Goal: Task Accomplishment & Management: Complete application form

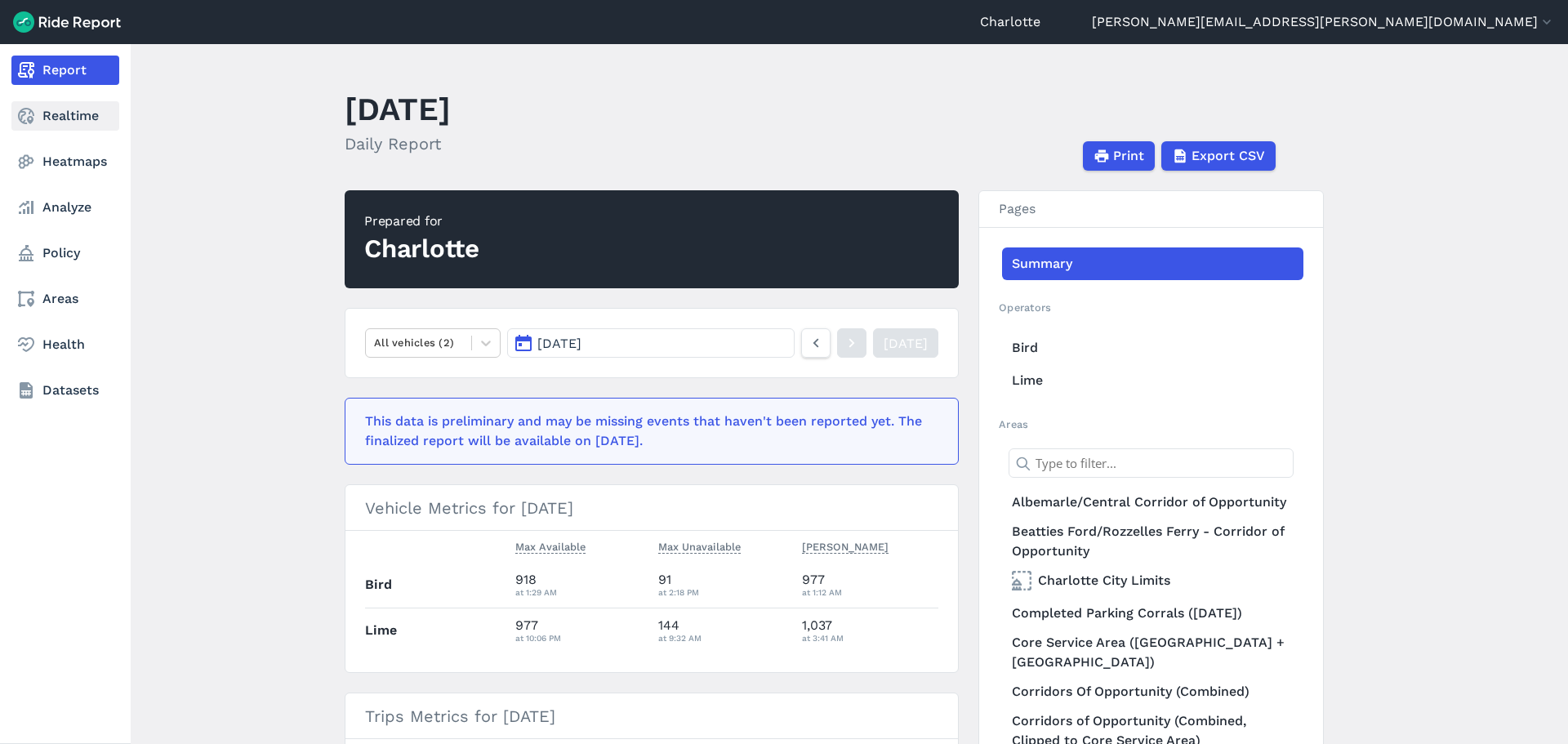
click at [49, 114] on link "Realtime" at bounding box center [65, 116] width 108 height 30
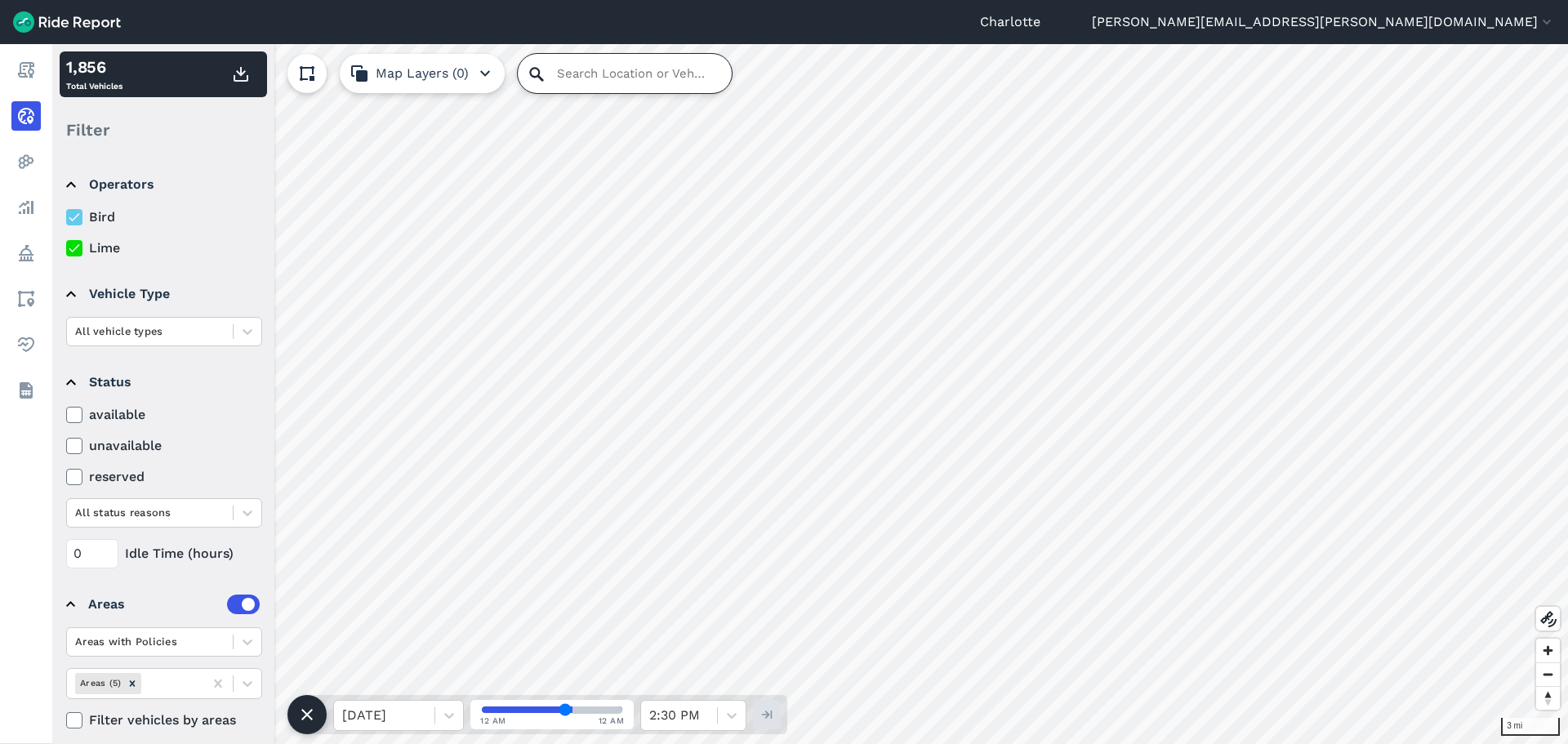
click at [608, 75] on input "Search Location or Vehicles" at bounding box center [625, 73] width 214 height 39
paste input "Bosch 500 SHP65CM5N"
click at [608, 75] on input "Bosch 500 SHP65CM5N" at bounding box center [625, 73] width 214 height 39
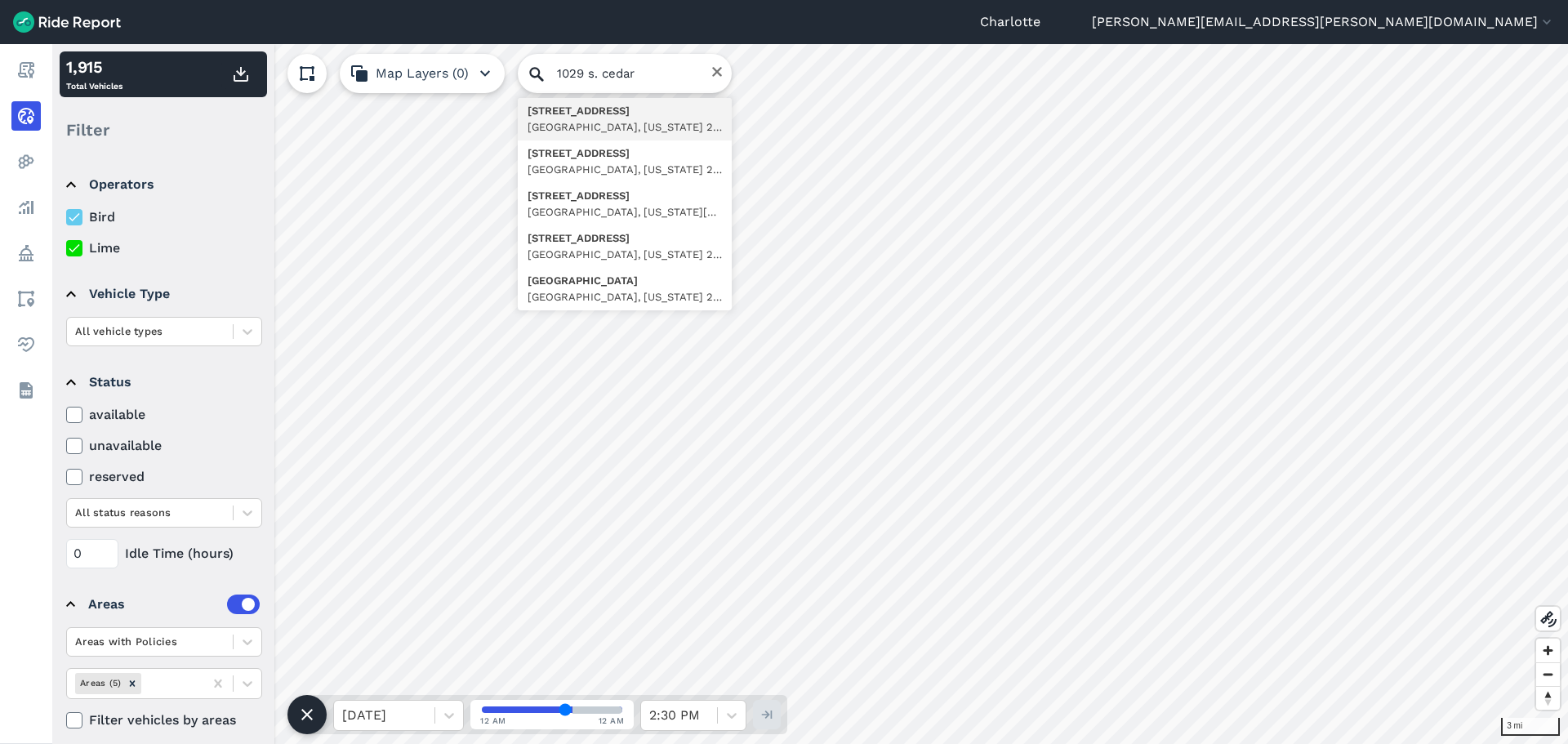
type input "[STREET_ADDRESS][US_STATE]"
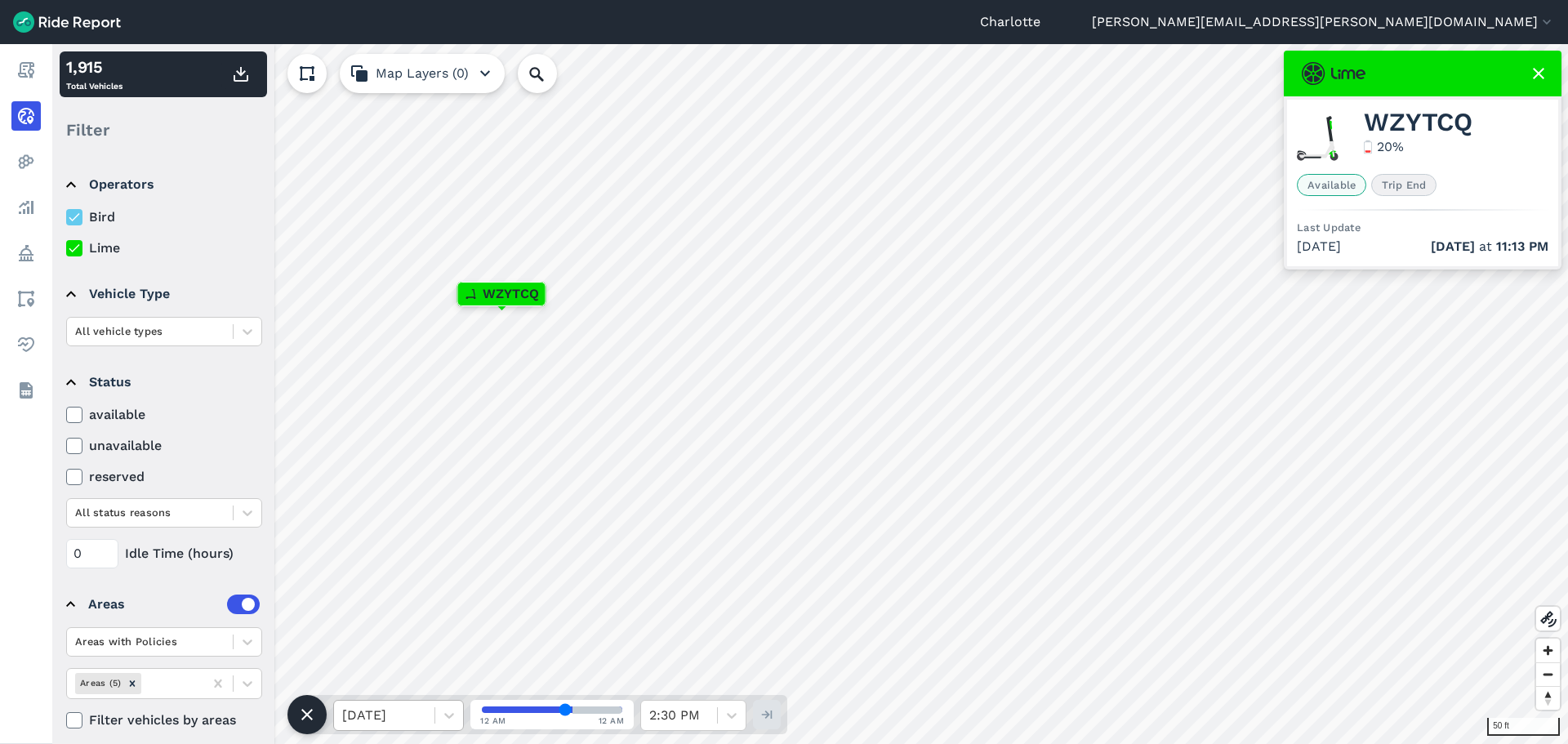
click at [463, 720] on div "[DATE]" at bounding box center [399, 715] width 131 height 31
click at [446, 649] on div "[DATE]" at bounding box center [399, 642] width 131 height 33
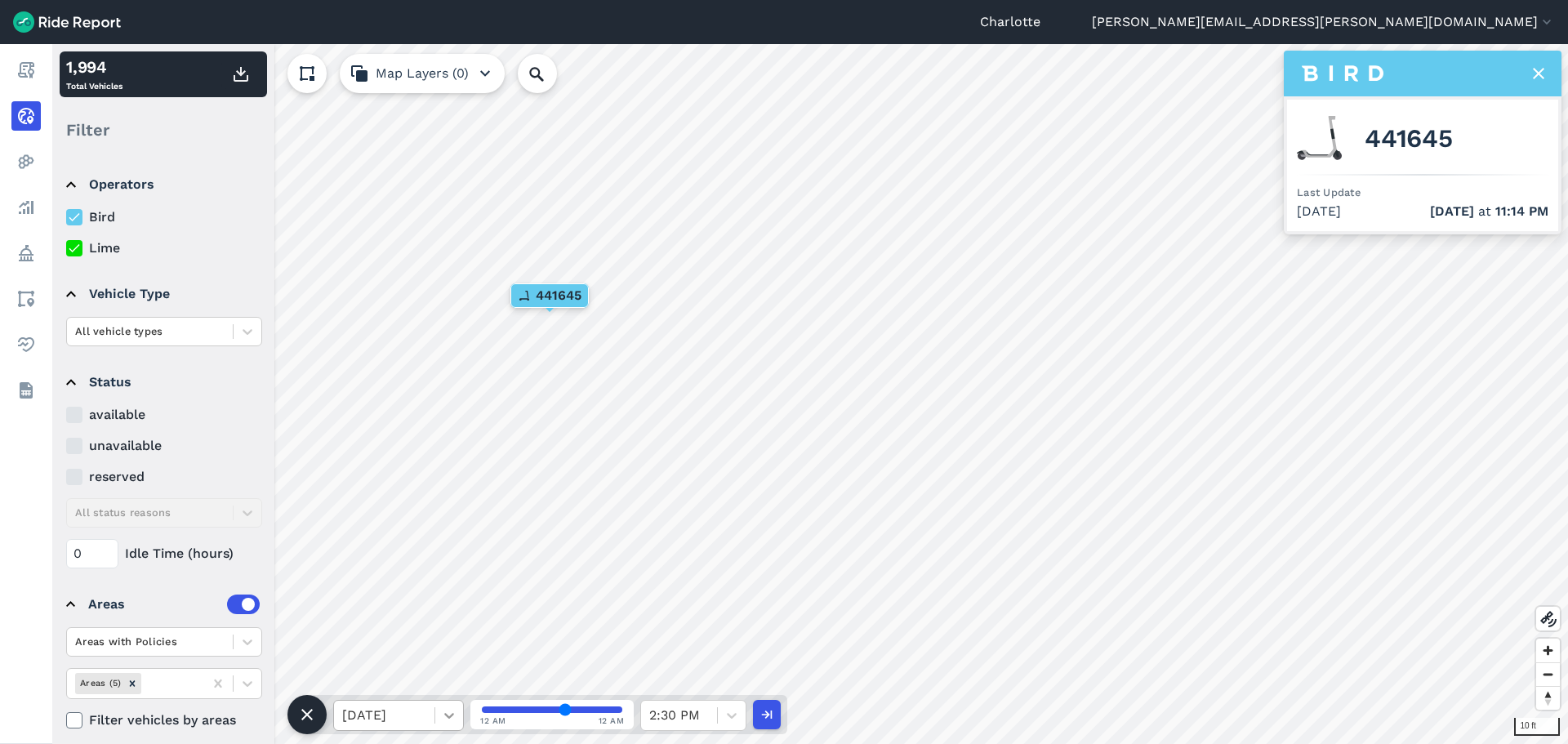
click at [446, 721] on icon at bounding box center [449, 715] width 16 height 16
click at [439, 679] on div "[DATE]" at bounding box center [399, 674] width 131 height 33
click at [451, 708] on icon at bounding box center [449, 715] width 16 height 16
click at [427, 678] on div "[DATE]" at bounding box center [399, 674] width 131 height 33
click at [449, 707] on div at bounding box center [449, 715] width 28 height 28
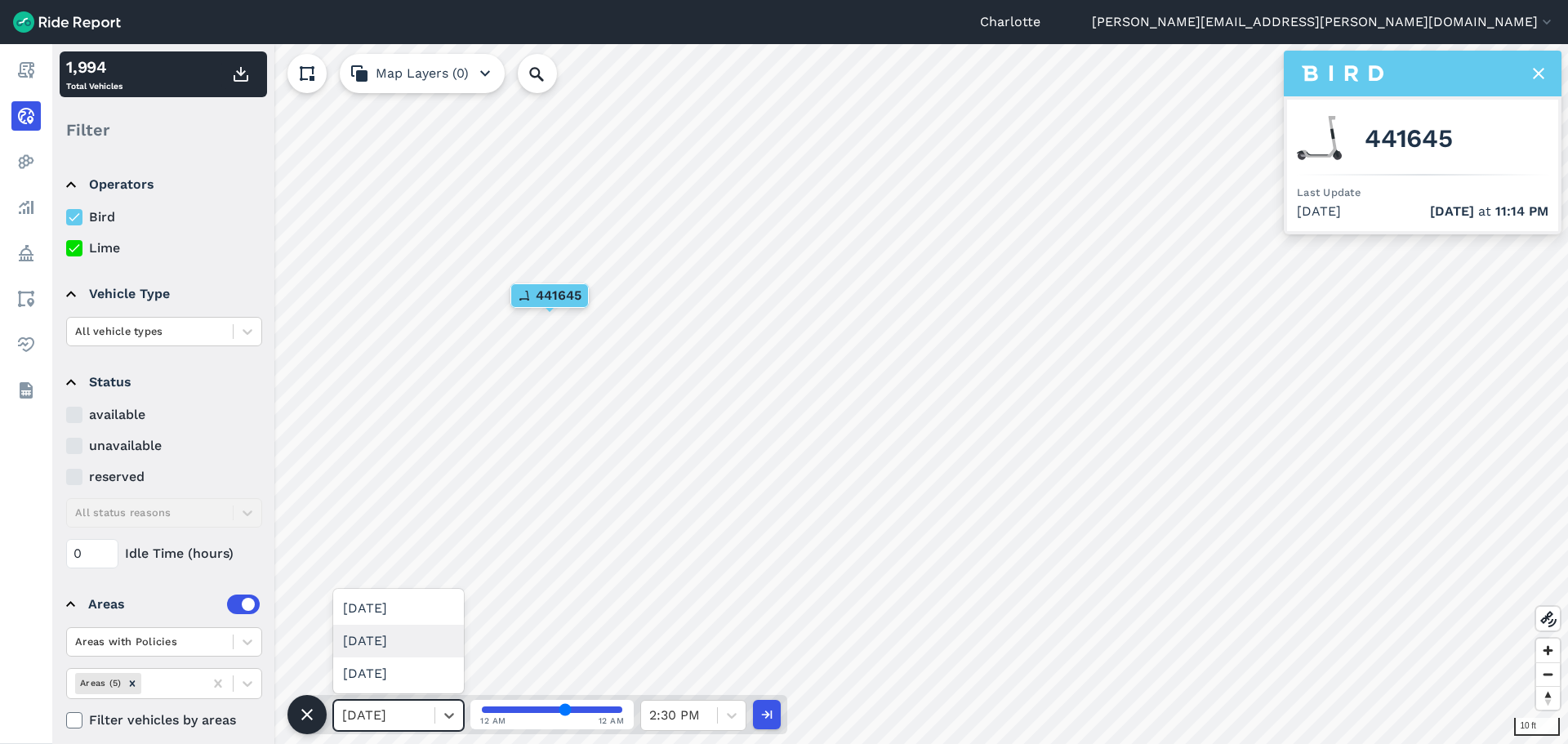
click at [427, 643] on div "[DATE]" at bounding box center [399, 642] width 131 height 33
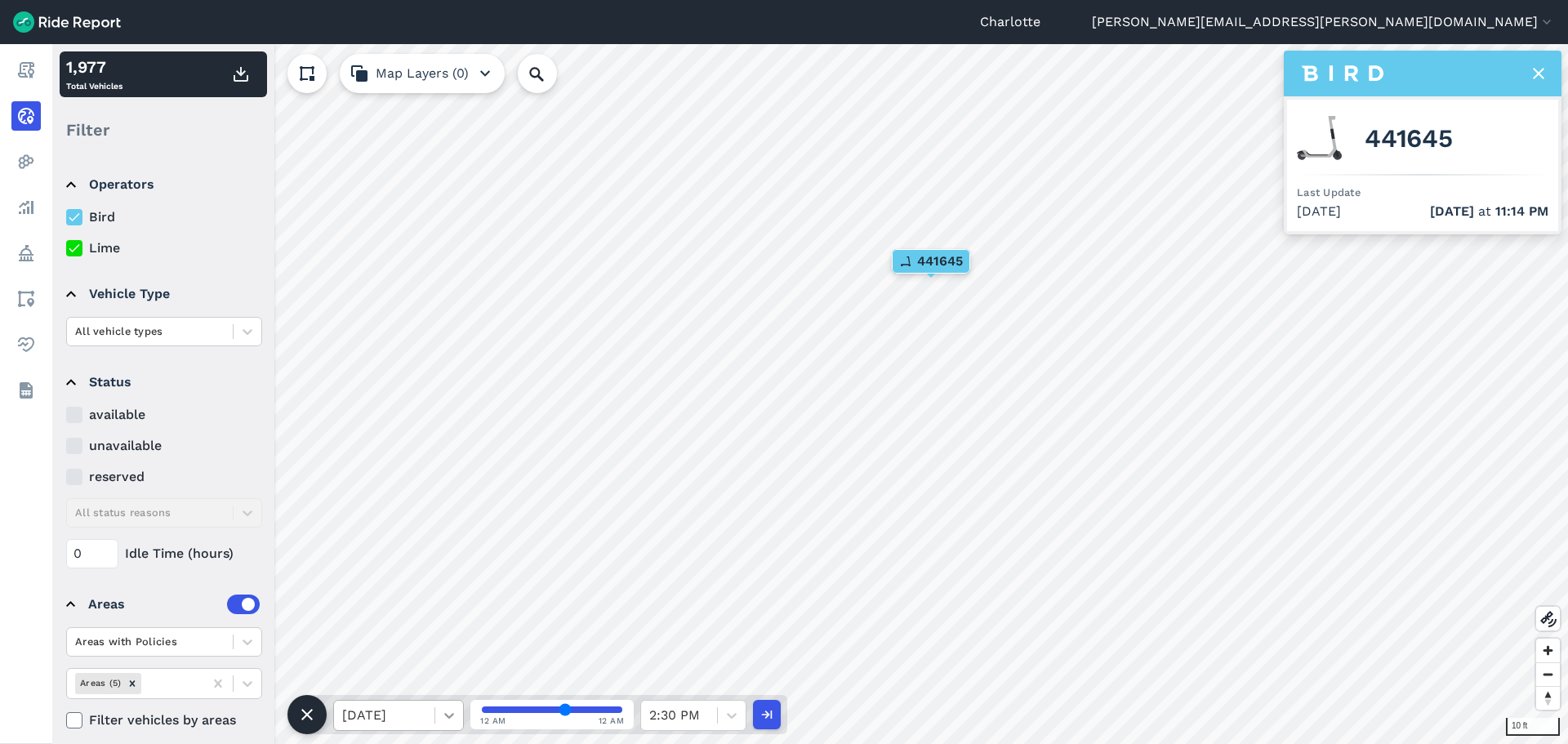
click at [451, 712] on icon at bounding box center [449, 715] width 16 height 16
click at [422, 607] on div "[DATE]" at bounding box center [399, 609] width 131 height 33
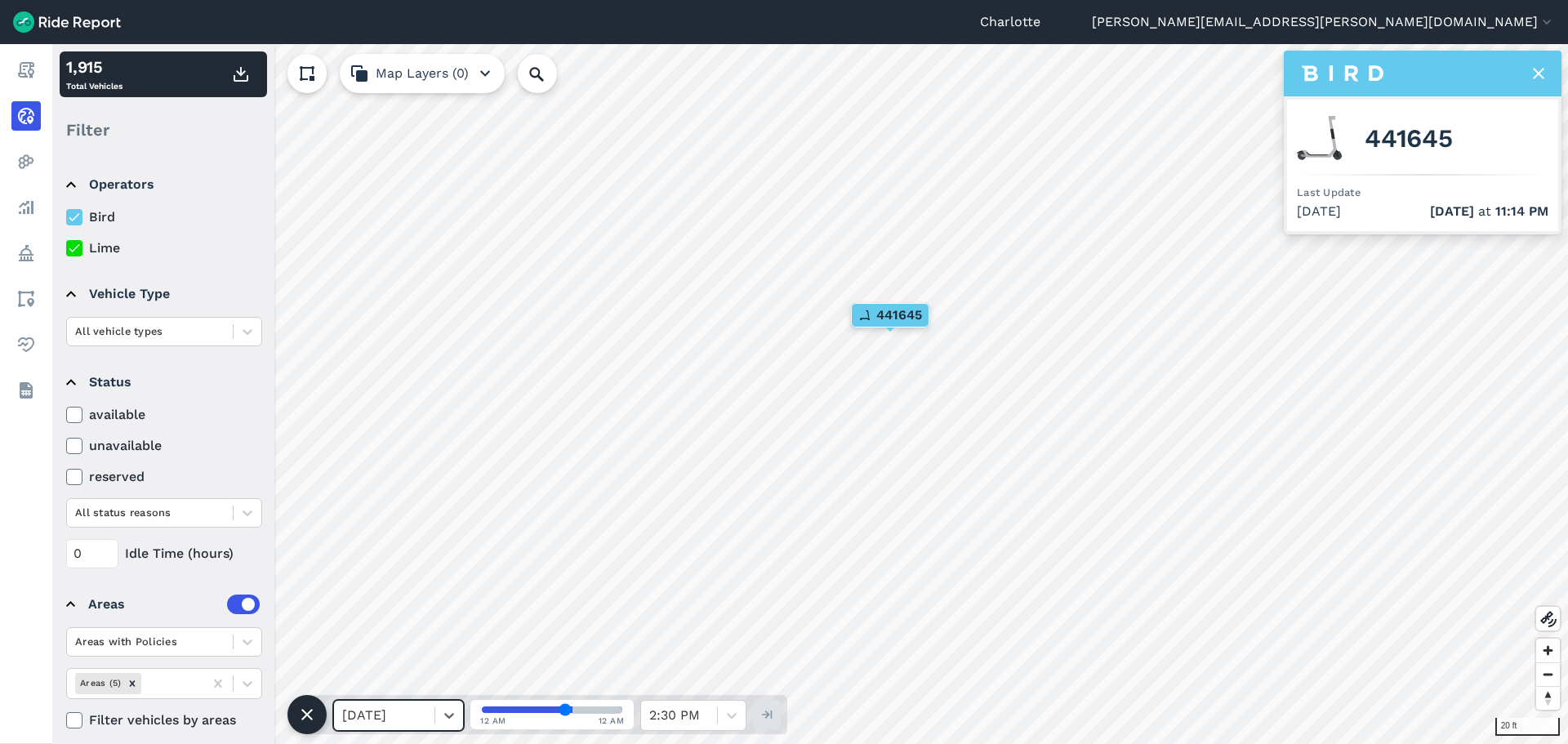
click at [300, 711] on icon at bounding box center [306, 714] width 20 height 20
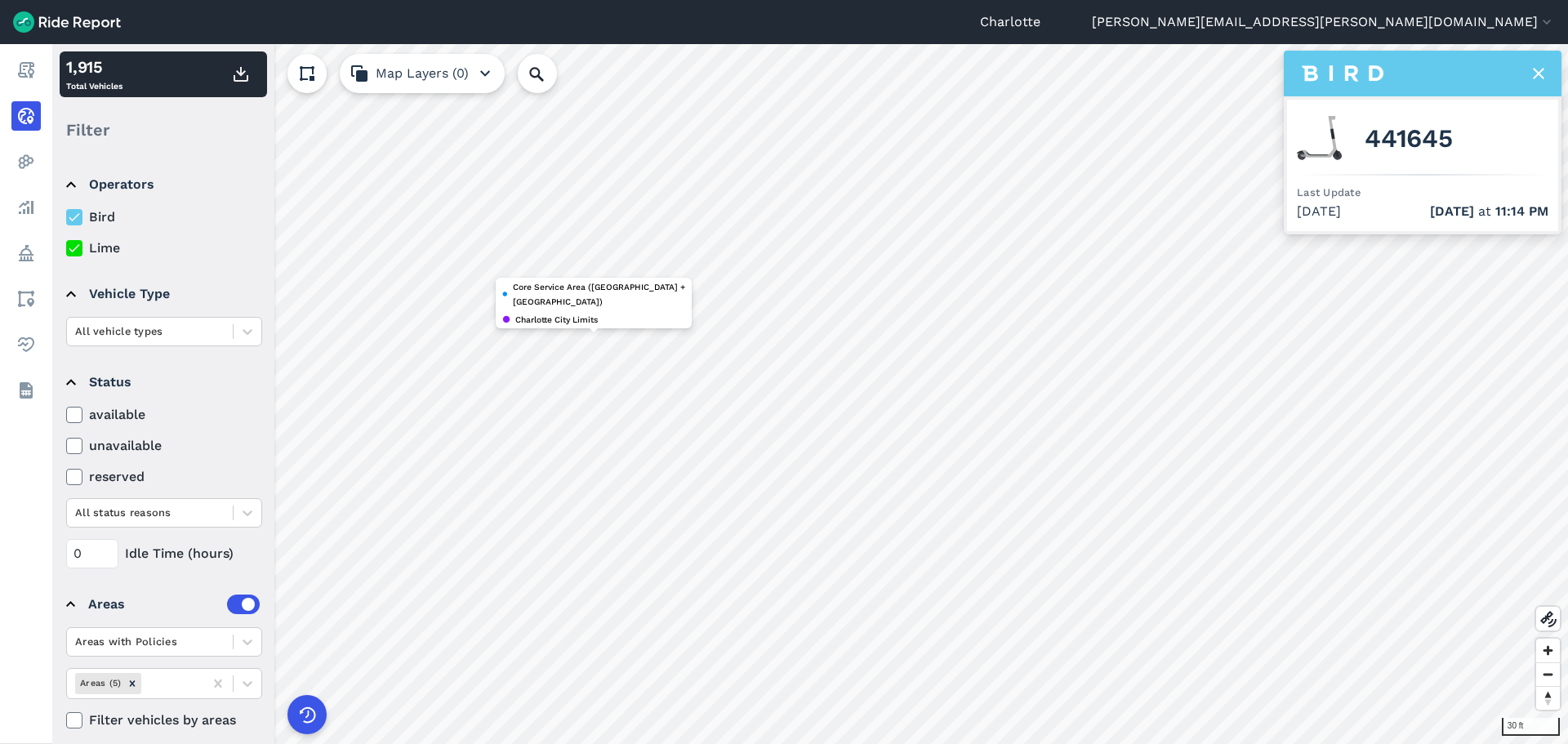
click at [304, 714] on icon at bounding box center [307, 714] width 26 height 26
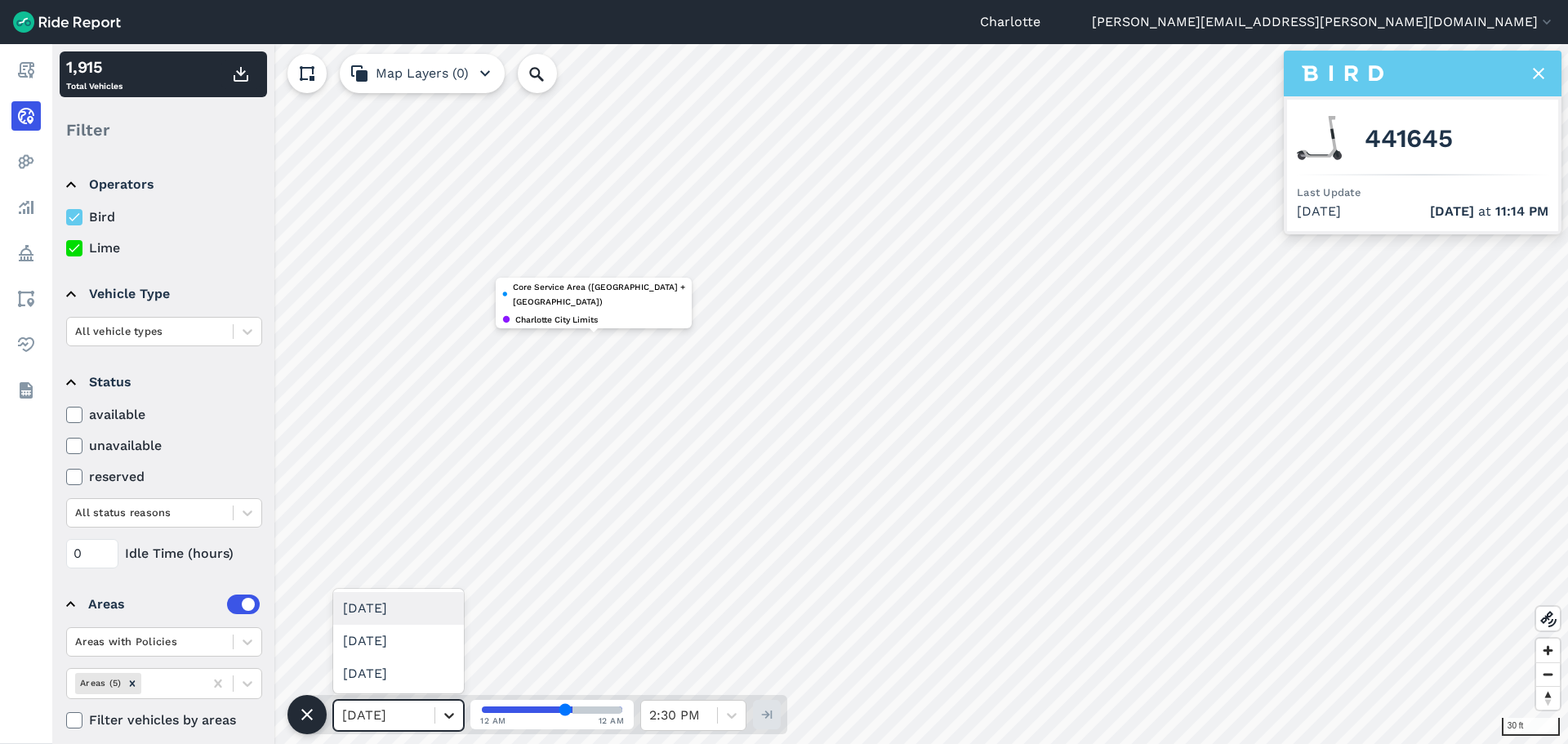
click at [443, 716] on icon at bounding box center [449, 715] width 16 height 16
click at [417, 675] on div "[DATE]" at bounding box center [399, 674] width 131 height 33
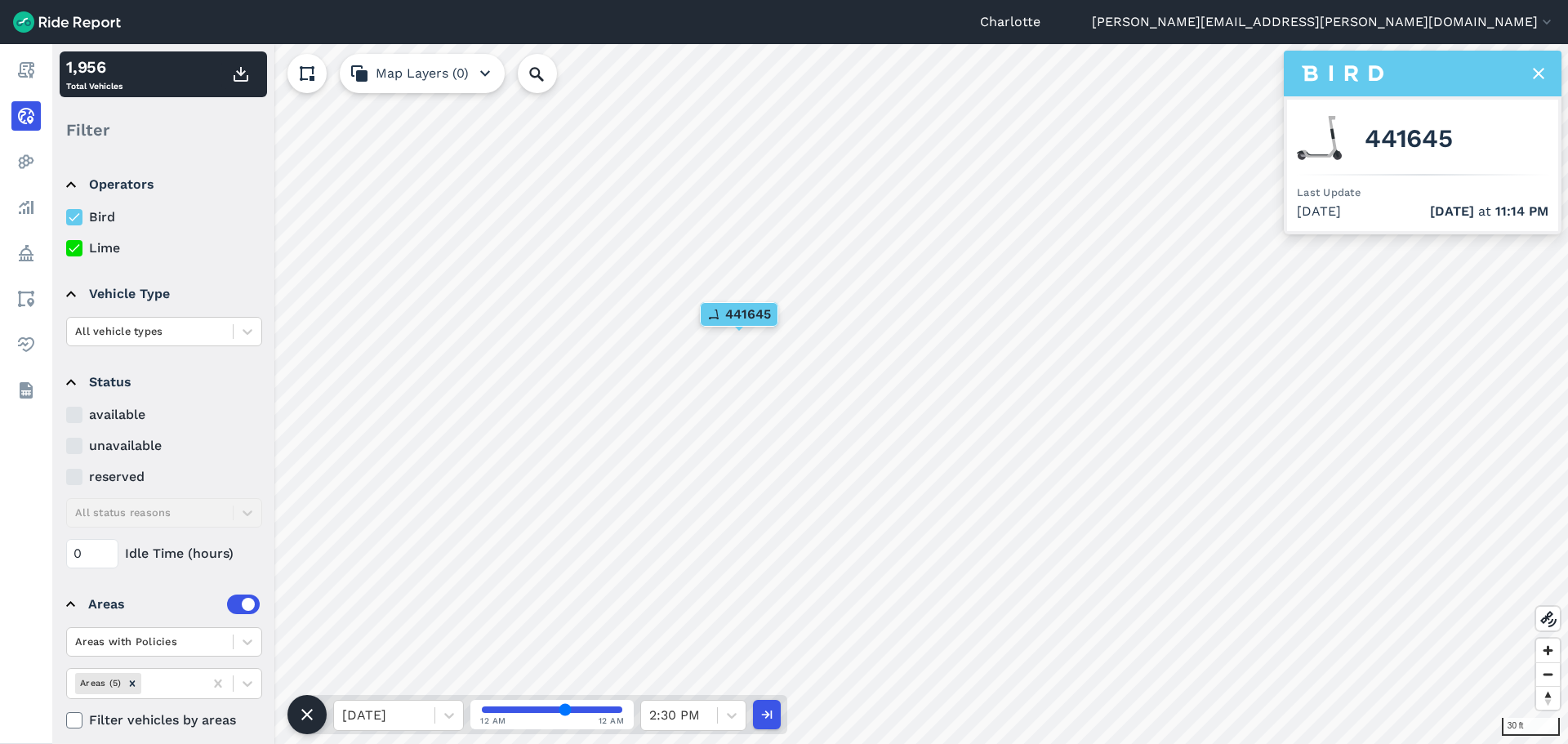
click at [1545, 75] on icon at bounding box center [1538, 73] width 20 height 20
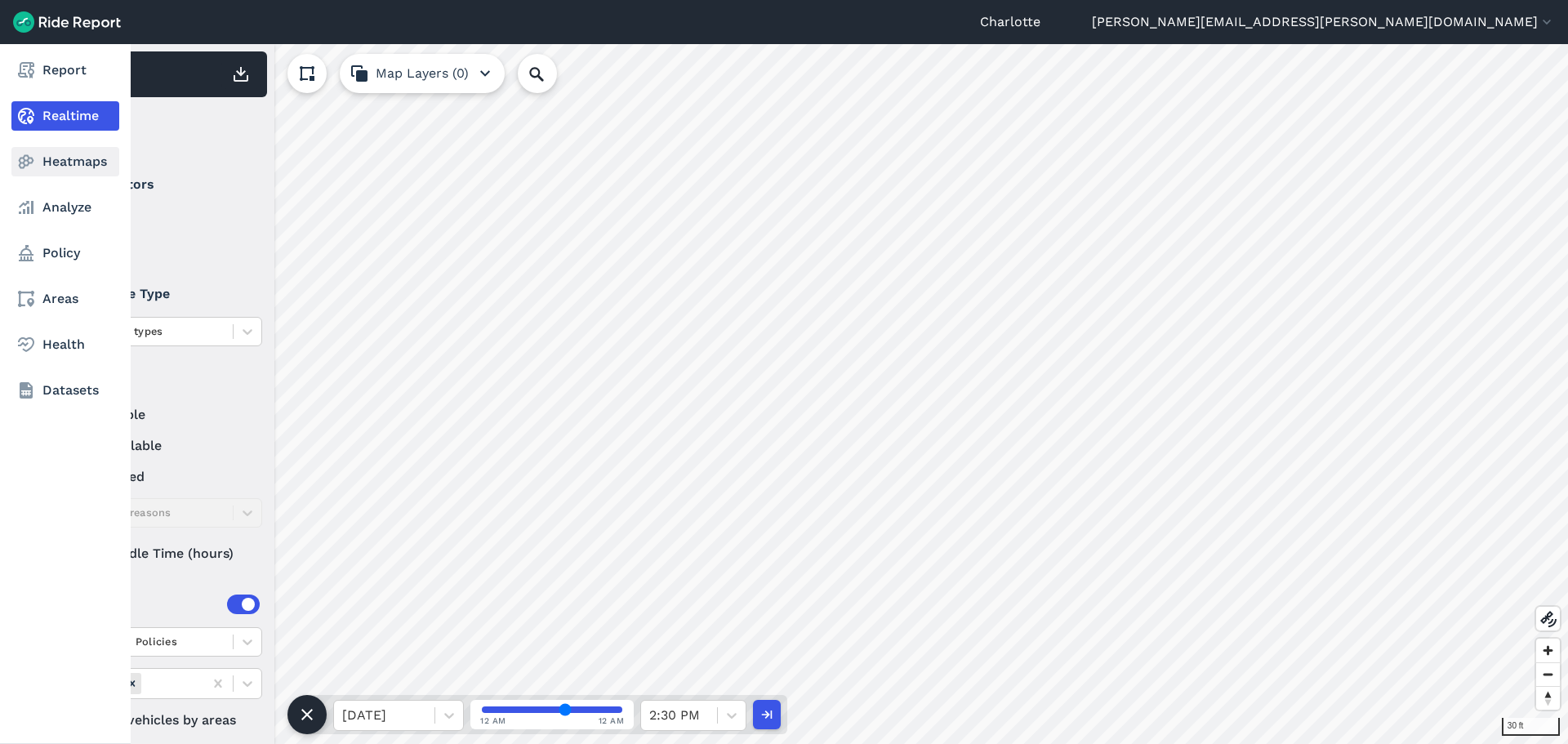
click at [33, 157] on icon at bounding box center [26, 161] width 20 height 20
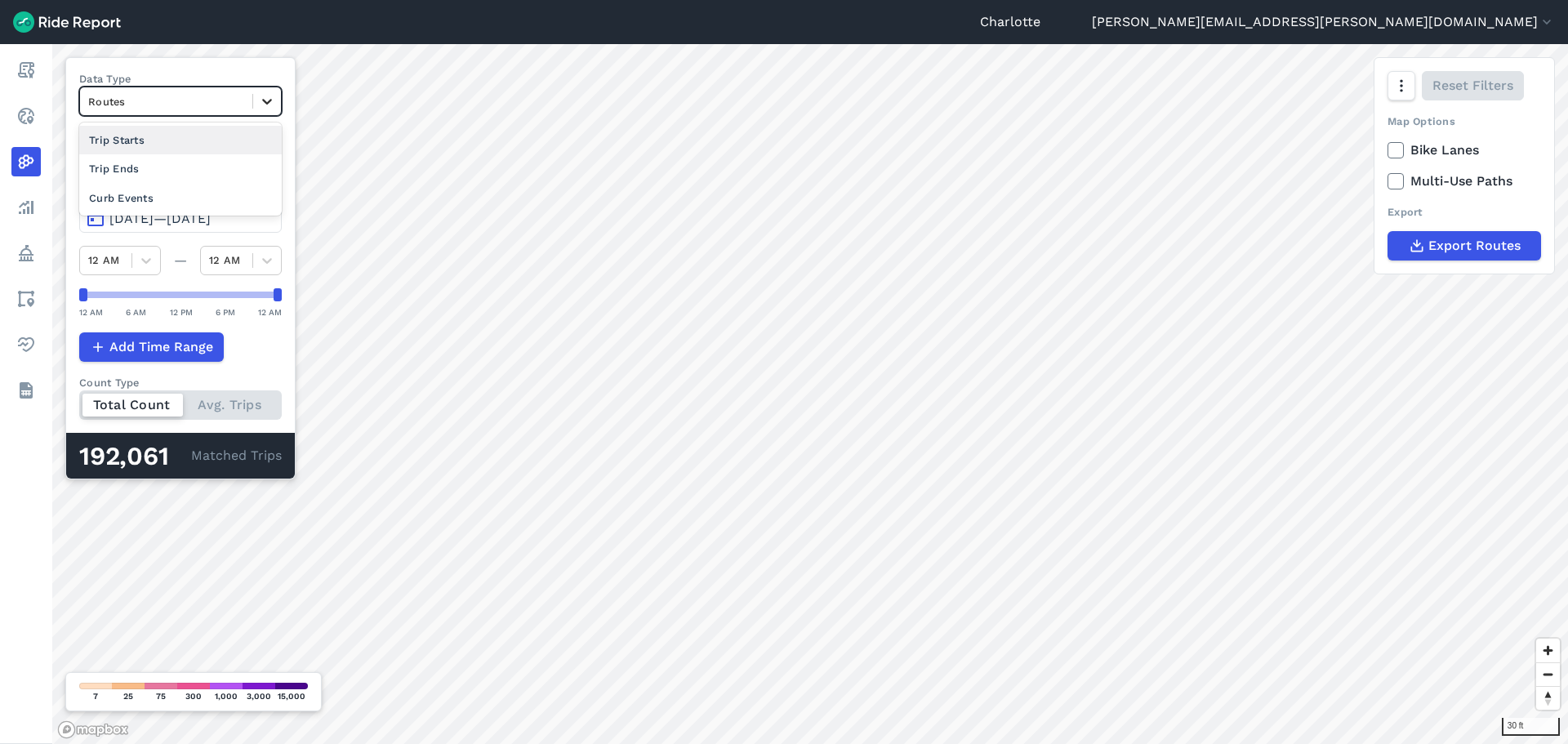
click at [272, 101] on icon at bounding box center [267, 102] width 10 height 6
click at [179, 197] on div "Curb Events" at bounding box center [180, 198] width 202 height 29
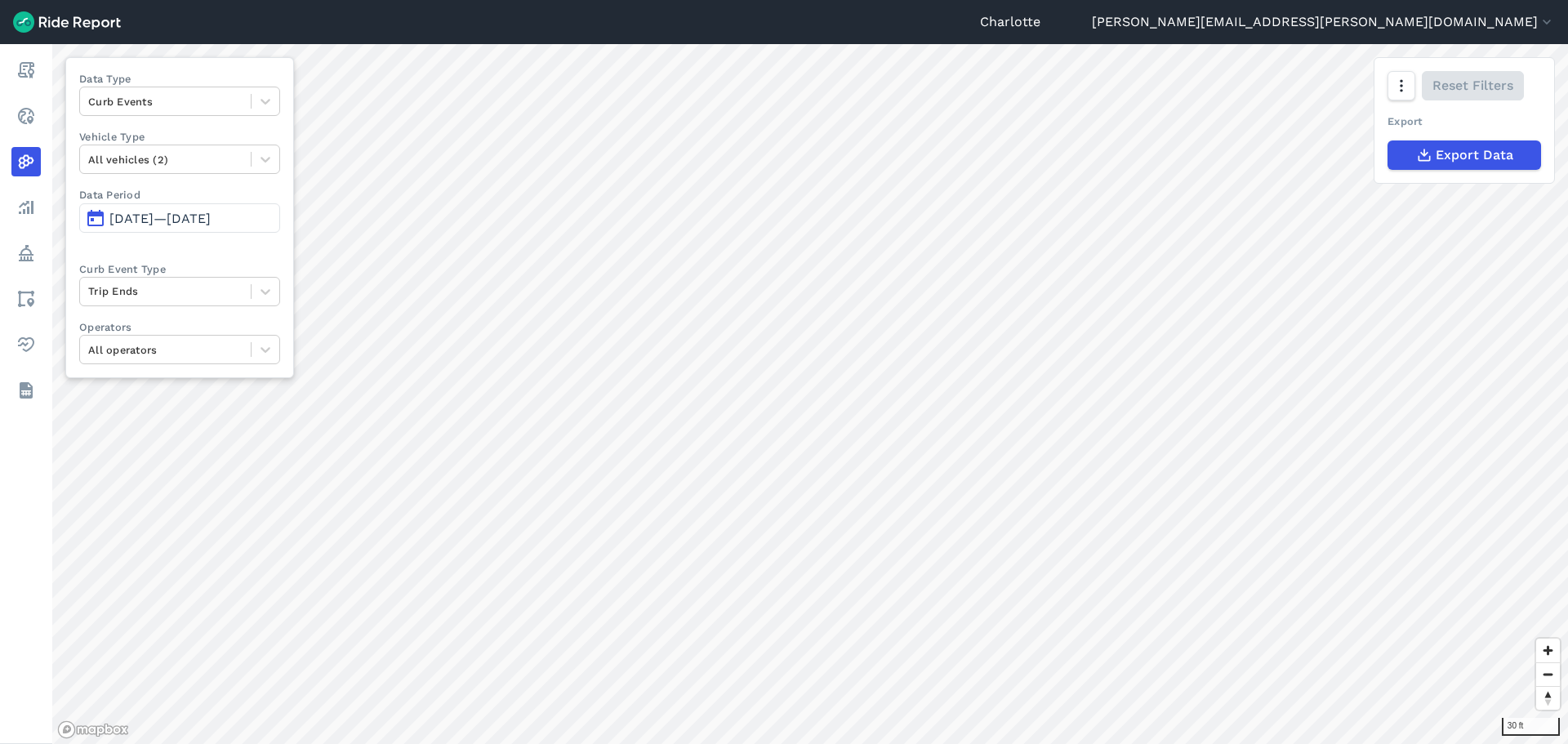
click at [209, 217] on span "[DATE]—[DATE]" at bounding box center [160, 219] width 102 height 16
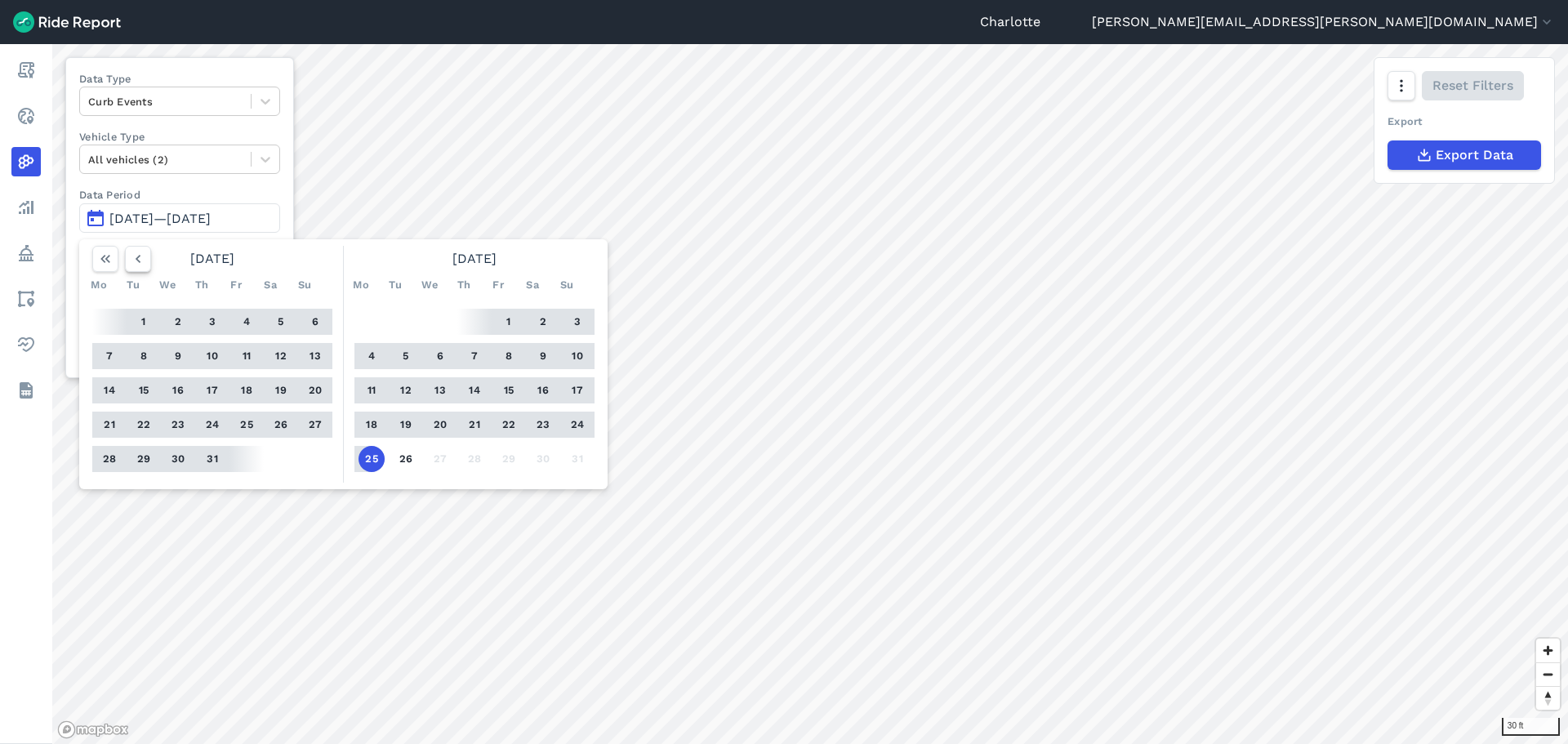
click at [139, 260] on use "button" at bounding box center [138, 259] width 5 height 8
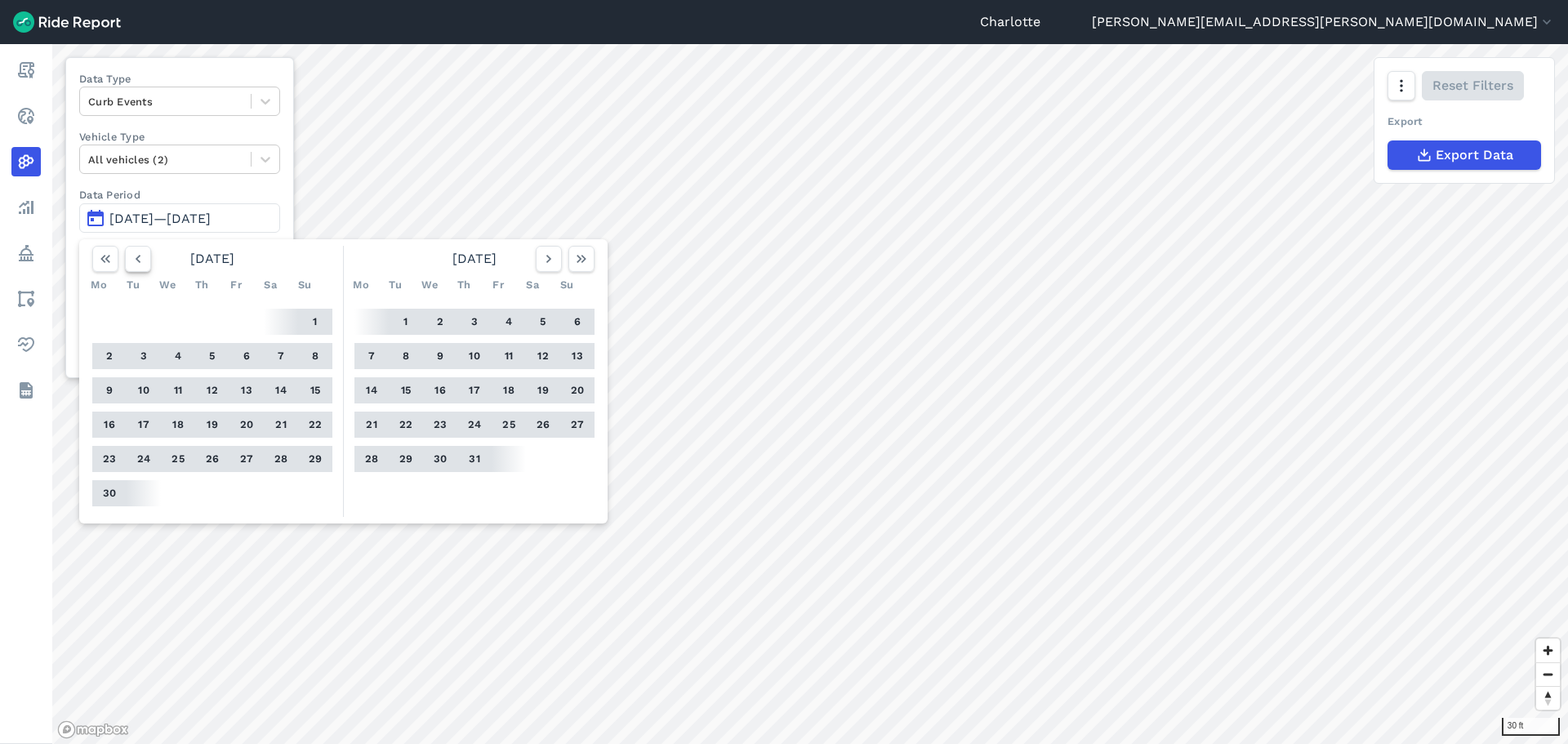
click at [139, 260] on use "button" at bounding box center [138, 259] width 5 height 8
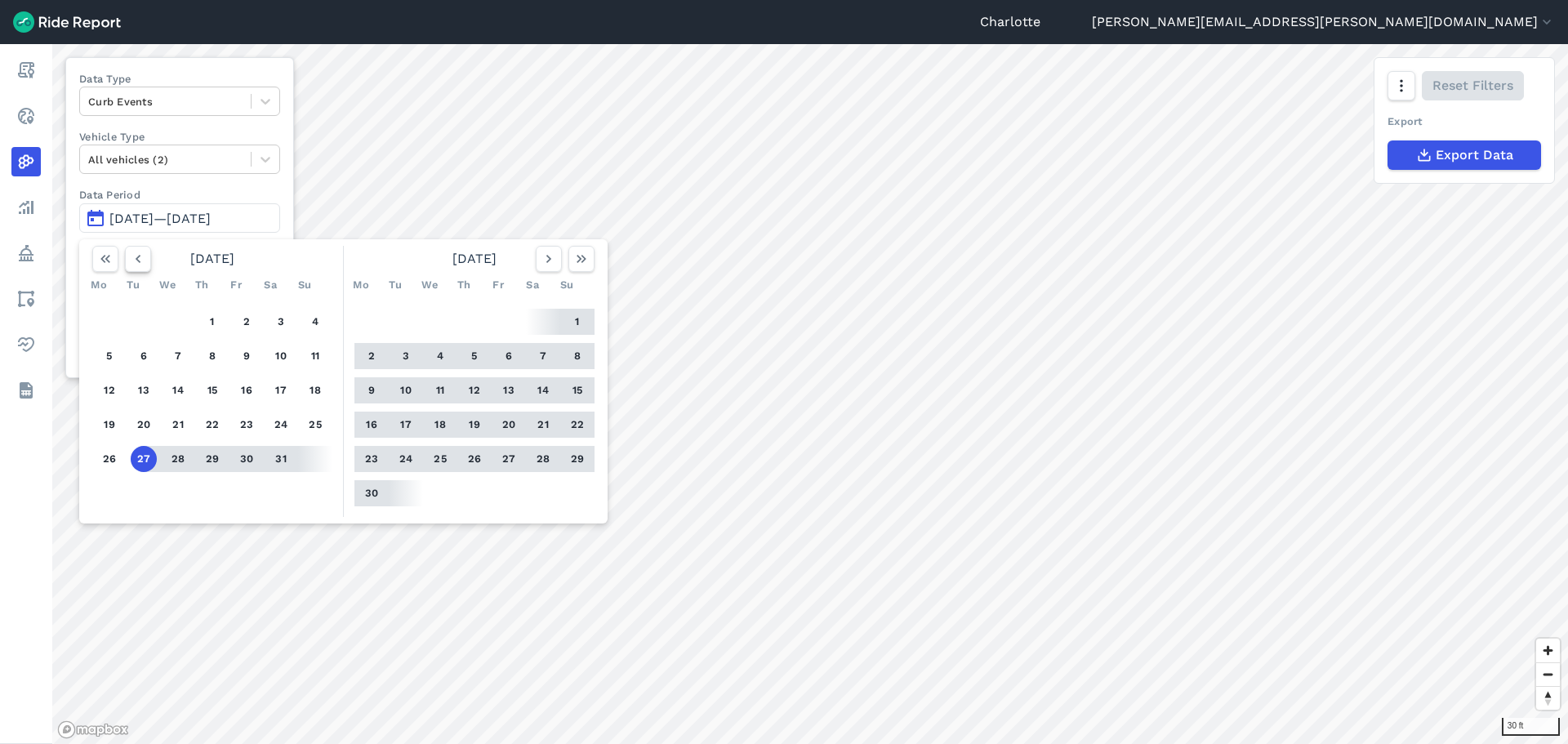
click at [139, 260] on use "button" at bounding box center [138, 259] width 5 height 8
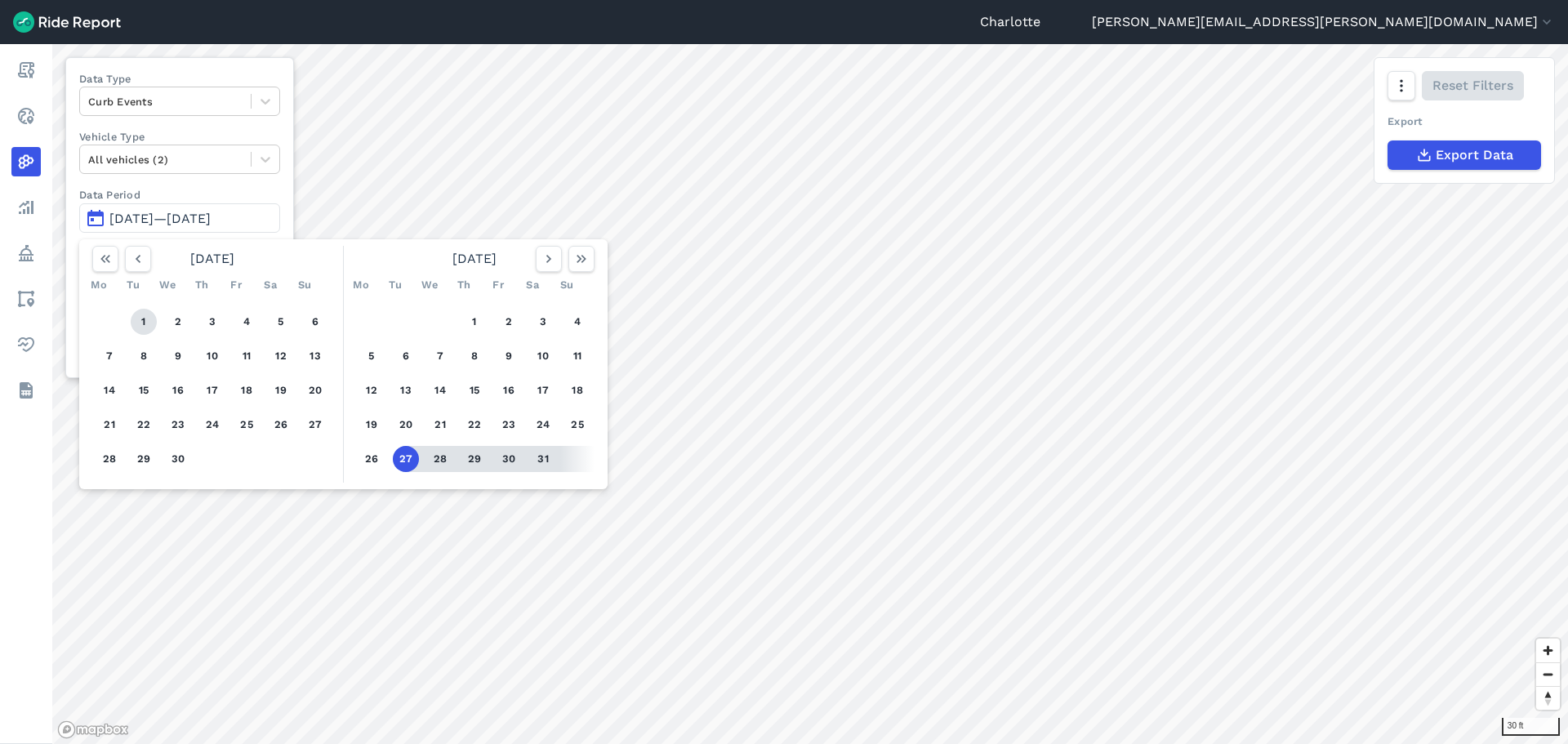
click at [148, 319] on button "1" at bounding box center [144, 322] width 26 height 26
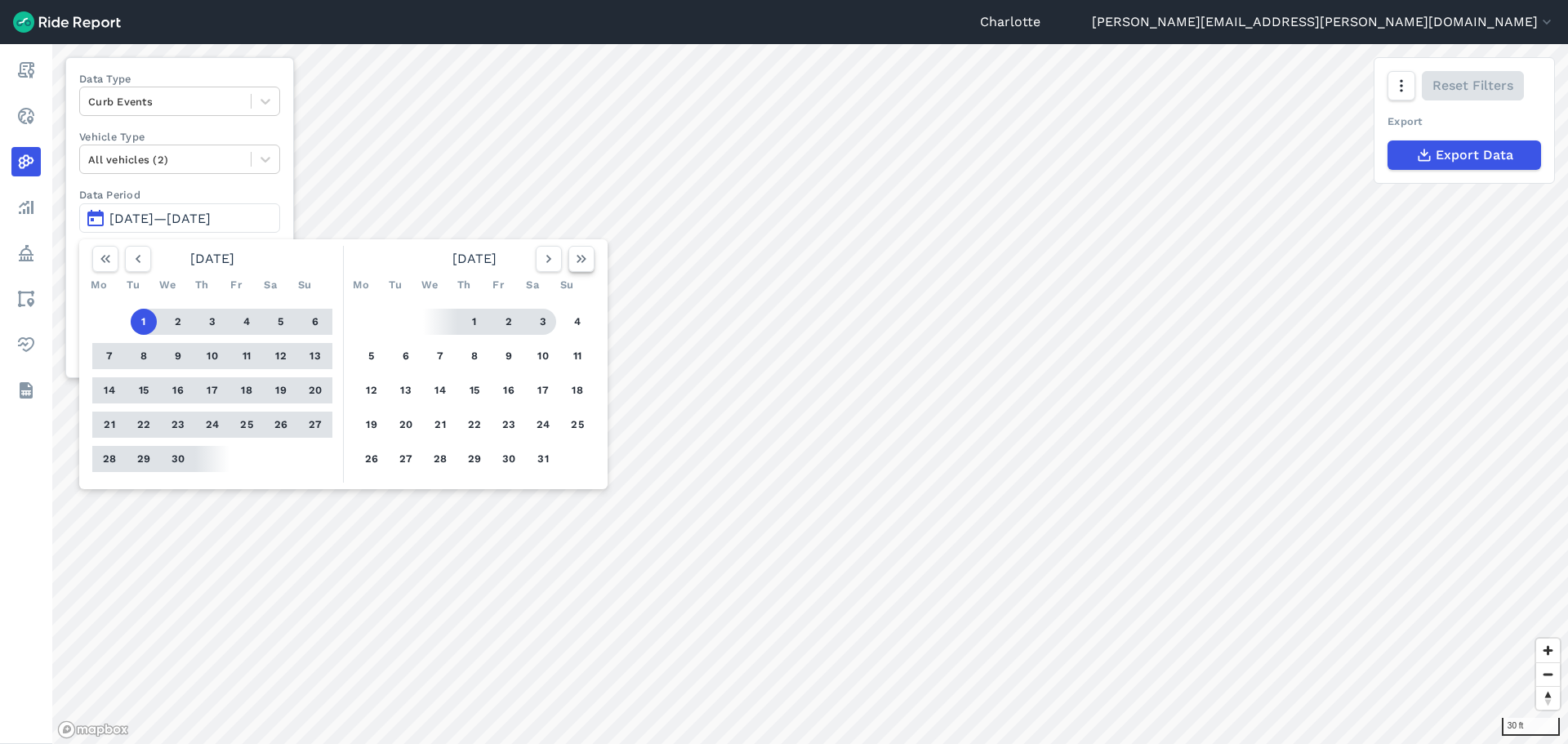
click at [583, 260] on icon "button" at bounding box center [581, 259] width 16 height 16
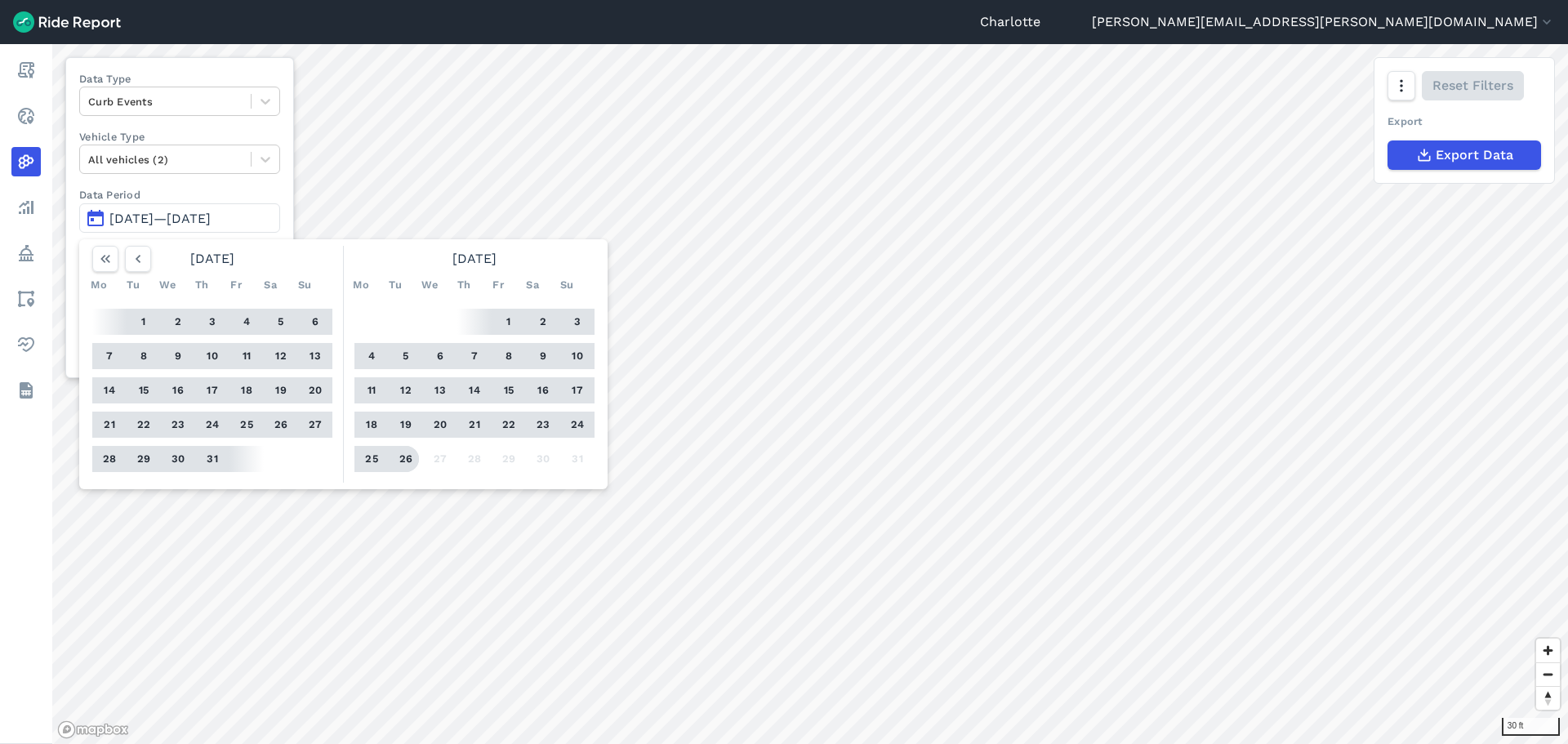
click at [406, 460] on button "26" at bounding box center [406, 459] width 26 height 26
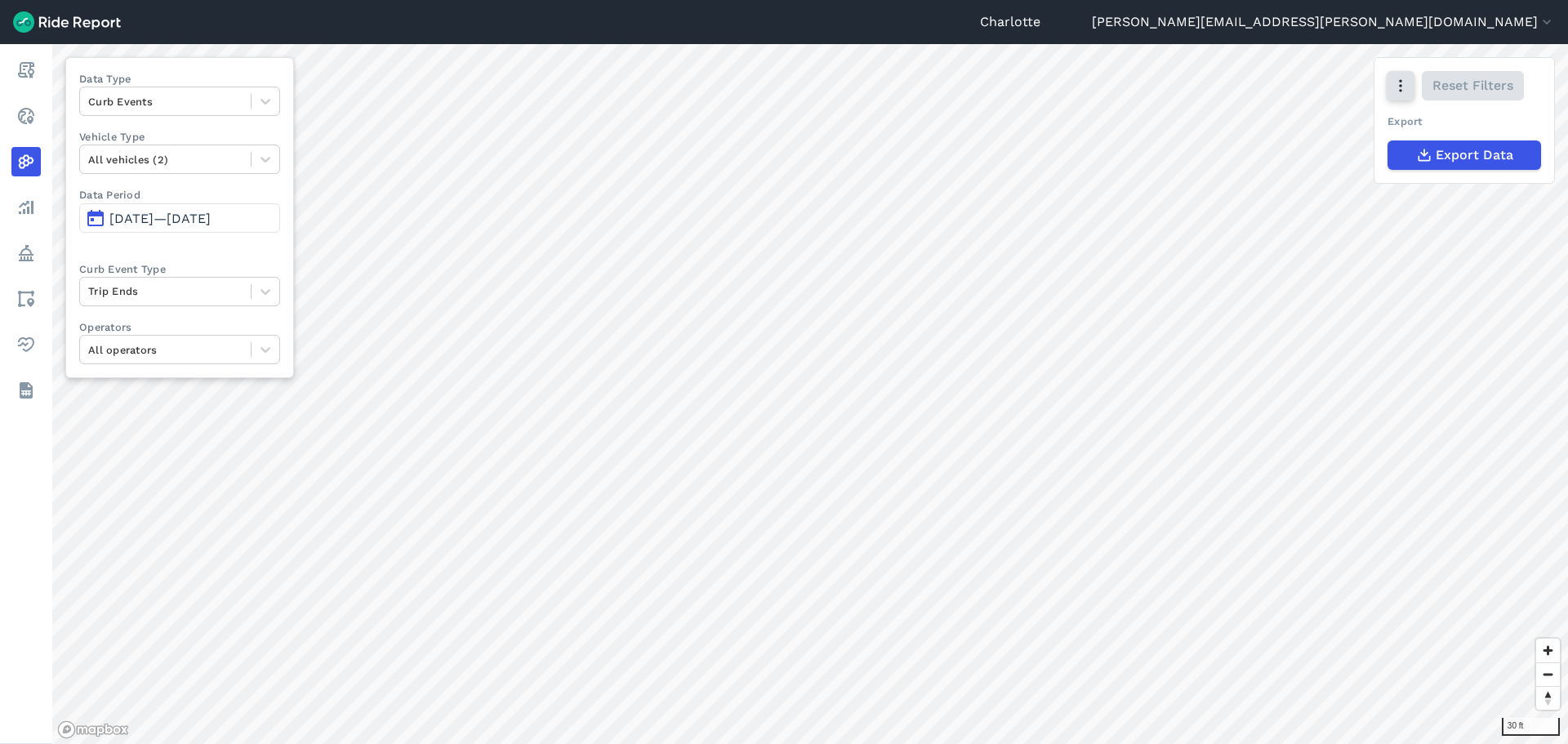
click at [1395, 78] on icon "button" at bounding box center [1400, 85] width 16 height 16
click at [1325, 160] on label "Satellite" at bounding box center [1314, 155] width 90 height 35
click at [1268, 92] on input "Satellite" at bounding box center [1268, 87] width 0 height 10
click at [260, 339] on div at bounding box center [266, 350] width 28 height 28
click at [221, 413] on div "Lime" at bounding box center [179, 417] width 201 height 29
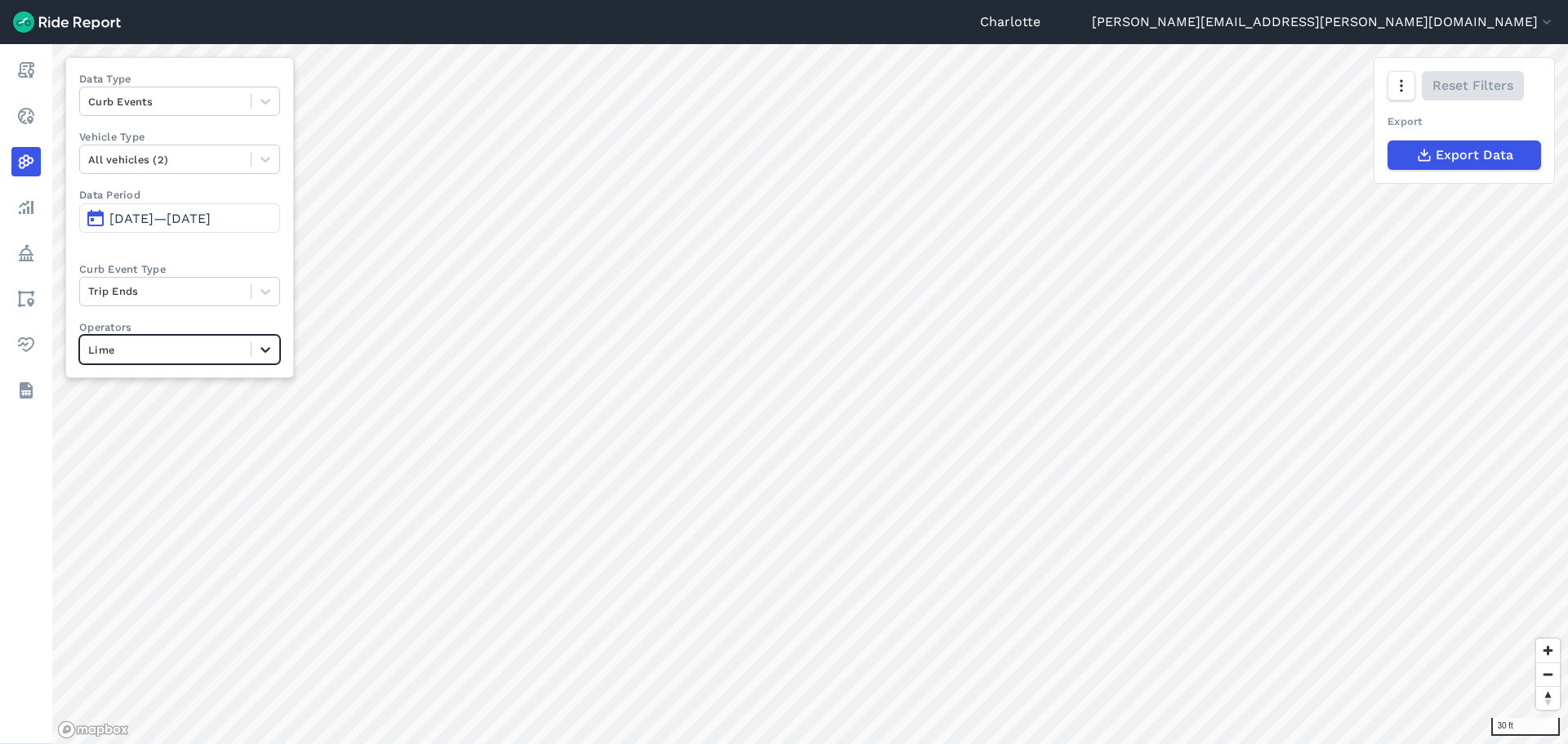
click at [267, 354] on icon at bounding box center [265, 349] width 16 height 16
click at [214, 418] on div "Bird" at bounding box center [179, 417] width 201 height 29
click at [267, 352] on icon at bounding box center [265, 349] width 16 height 16
click at [213, 393] on div "All operators" at bounding box center [179, 388] width 201 height 29
click at [273, 107] on icon at bounding box center [265, 101] width 16 height 16
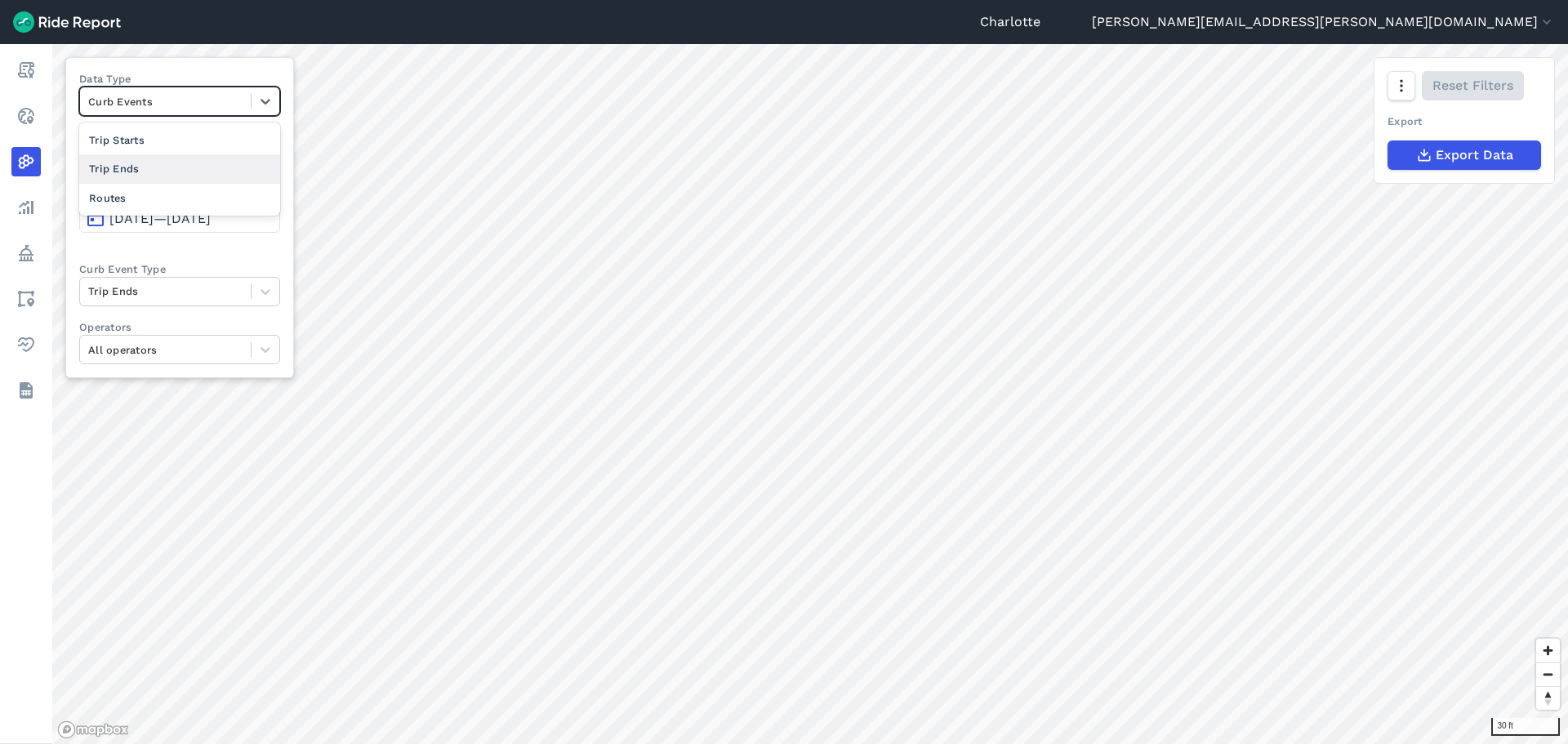
click at [220, 170] on div "Trip Ends" at bounding box center [179, 168] width 201 height 29
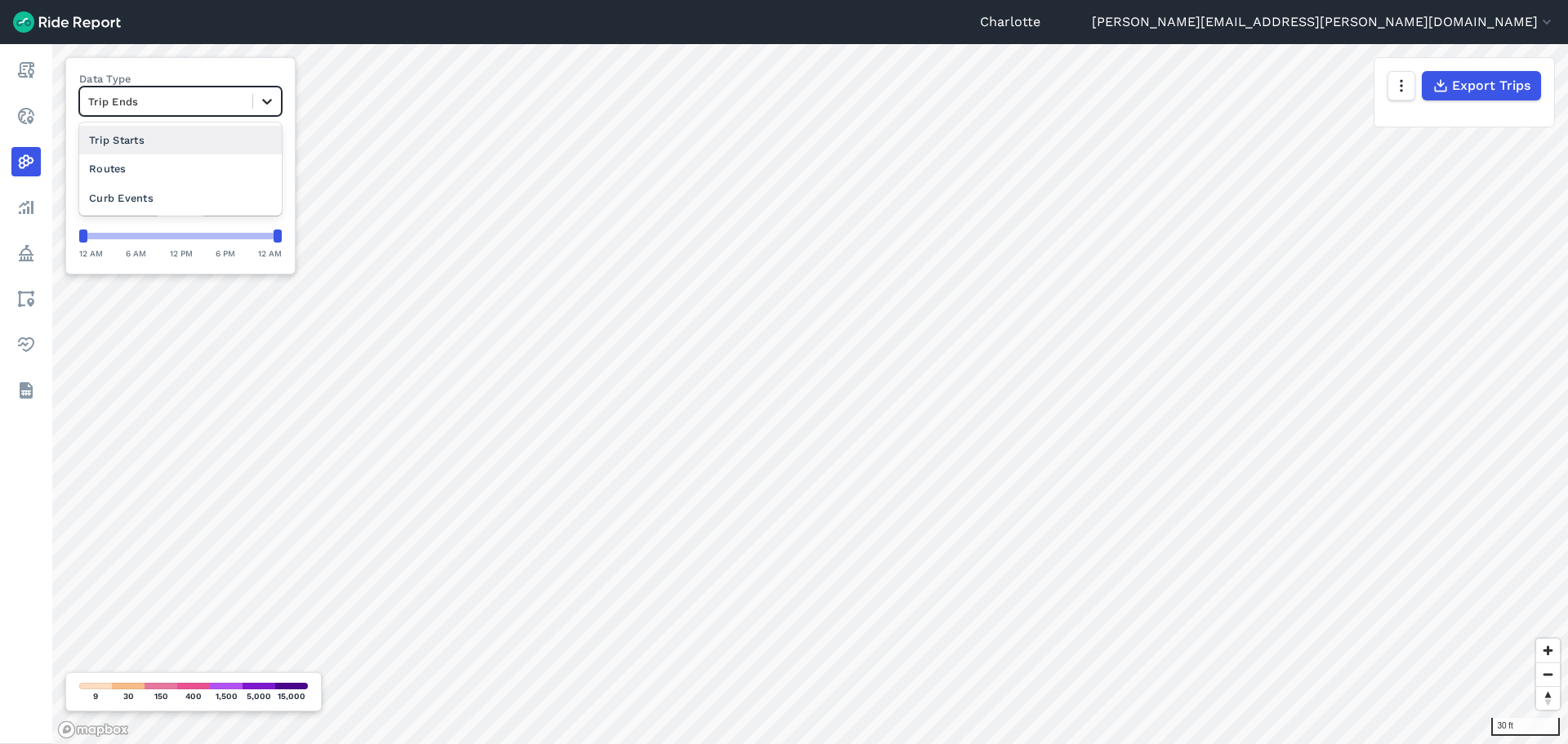
click at [267, 103] on icon at bounding box center [267, 102] width 10 height 6
click at [221, 198] on div "Curb Events" at bounding box center [180, 198] width 202 height 29
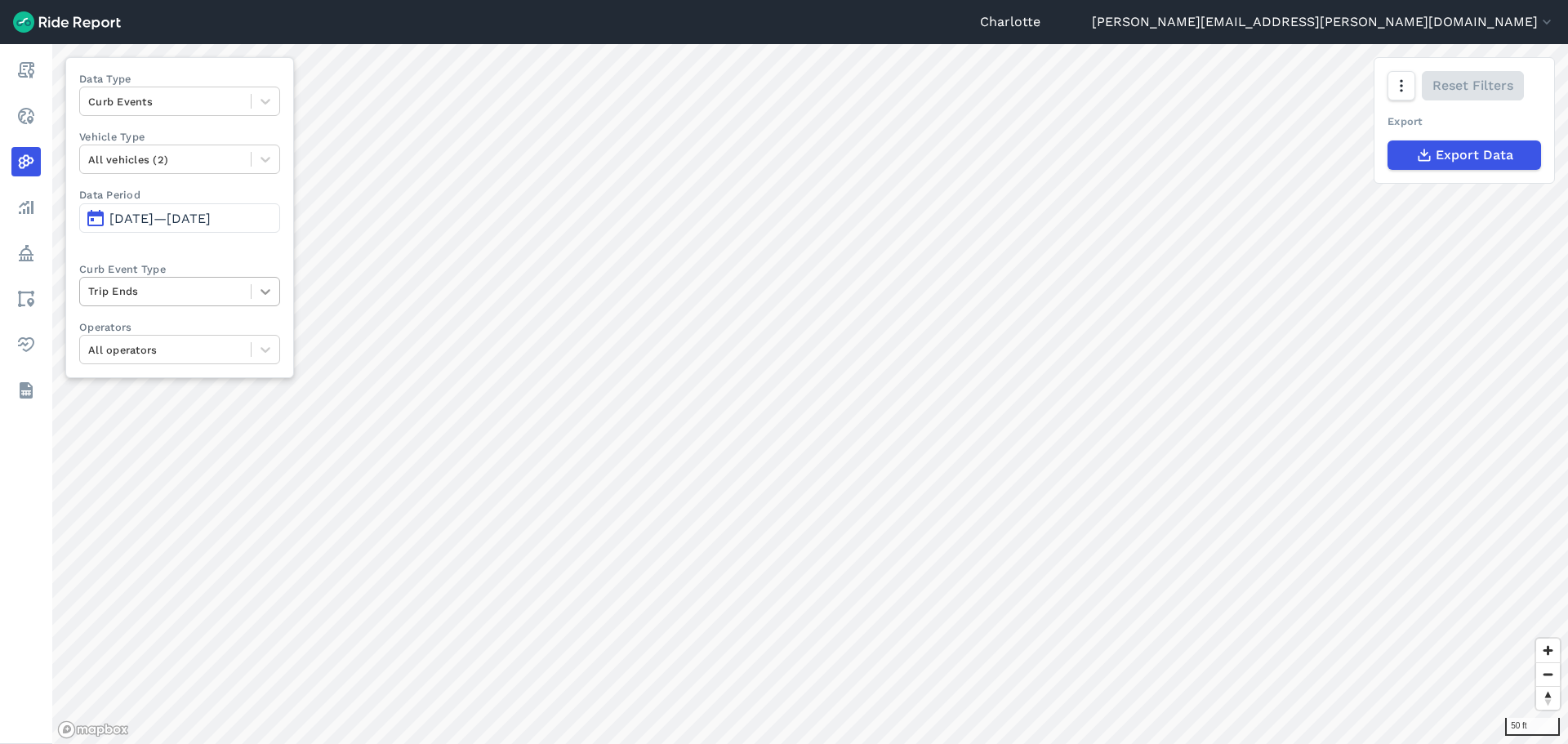
click at [274, 290] on div at bounding box center [266, 292] width 28 height 28
click at [229, 356] on div "Deployments" at bounding box center [179, 359] width 201 height 29
click at [261, 293] on icon at bounding box center [265, 291] width 16 height 16
click at [234, 328] on div "Trip Starts" at bounding box center [179, 330] width 201 height 29
click at [263, 297] on icon at bounding box center [265, 291] width 16 height 16
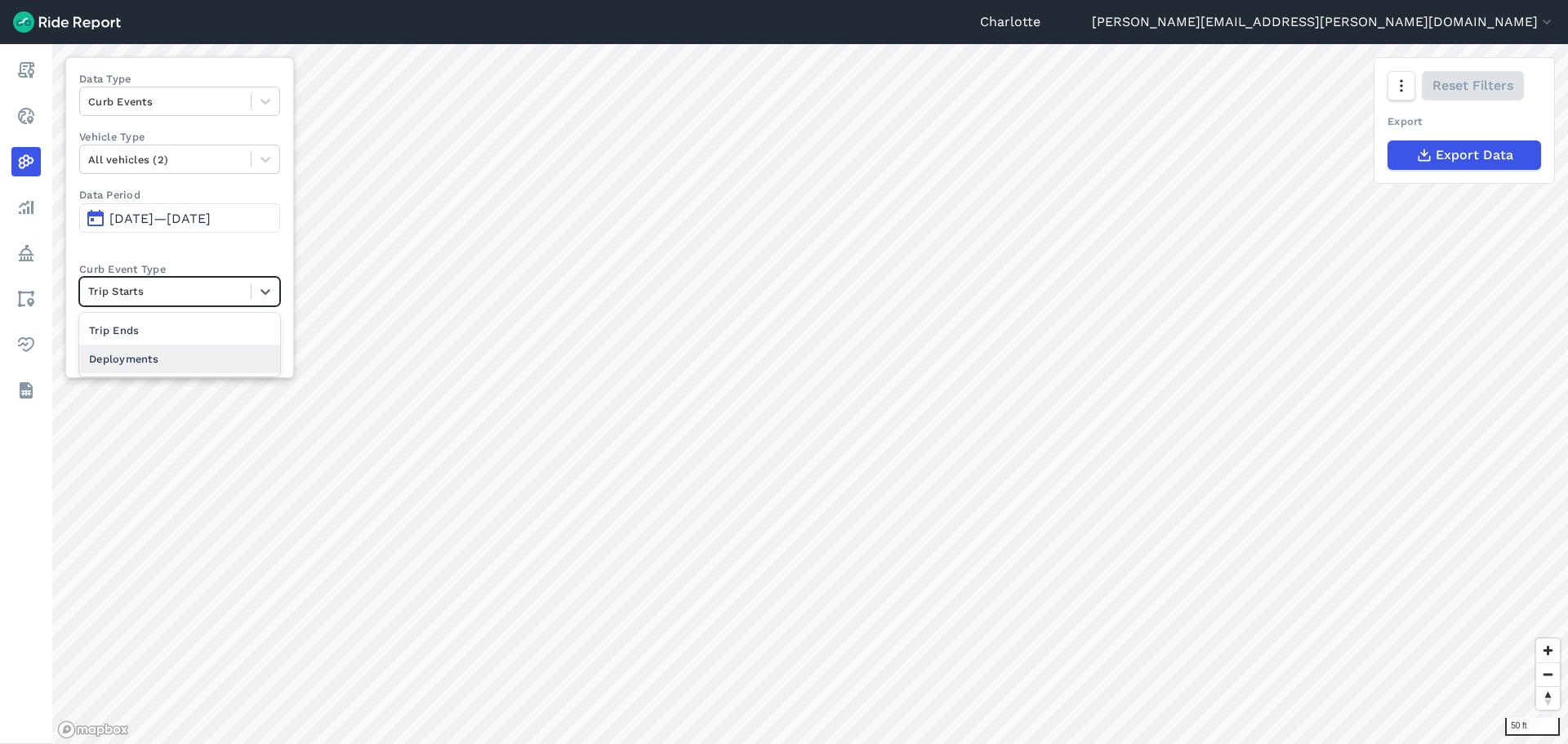
click at [217, 352] on div "Deployments" at bounding box center [179, 359] width 201 height 29
click at [255, 291] on div at bounding box center [266, 292] width 28 height 28
click at [183, 364] on div "Trip Ends" at bounding box center [179, 359] width 201 height 29
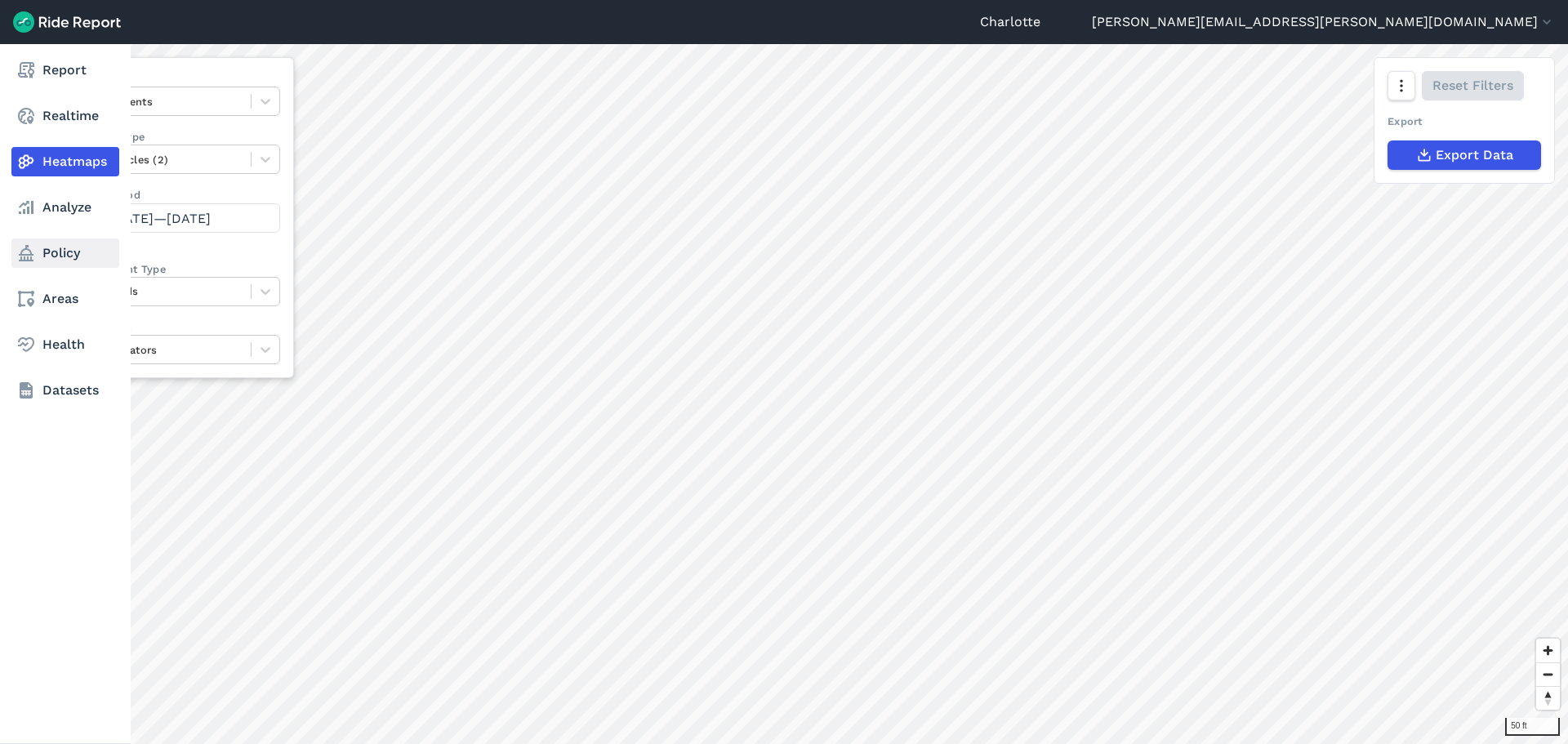
click at [56, 245] on link "Policy" at bounding box center [65, 253] width 108 height 30
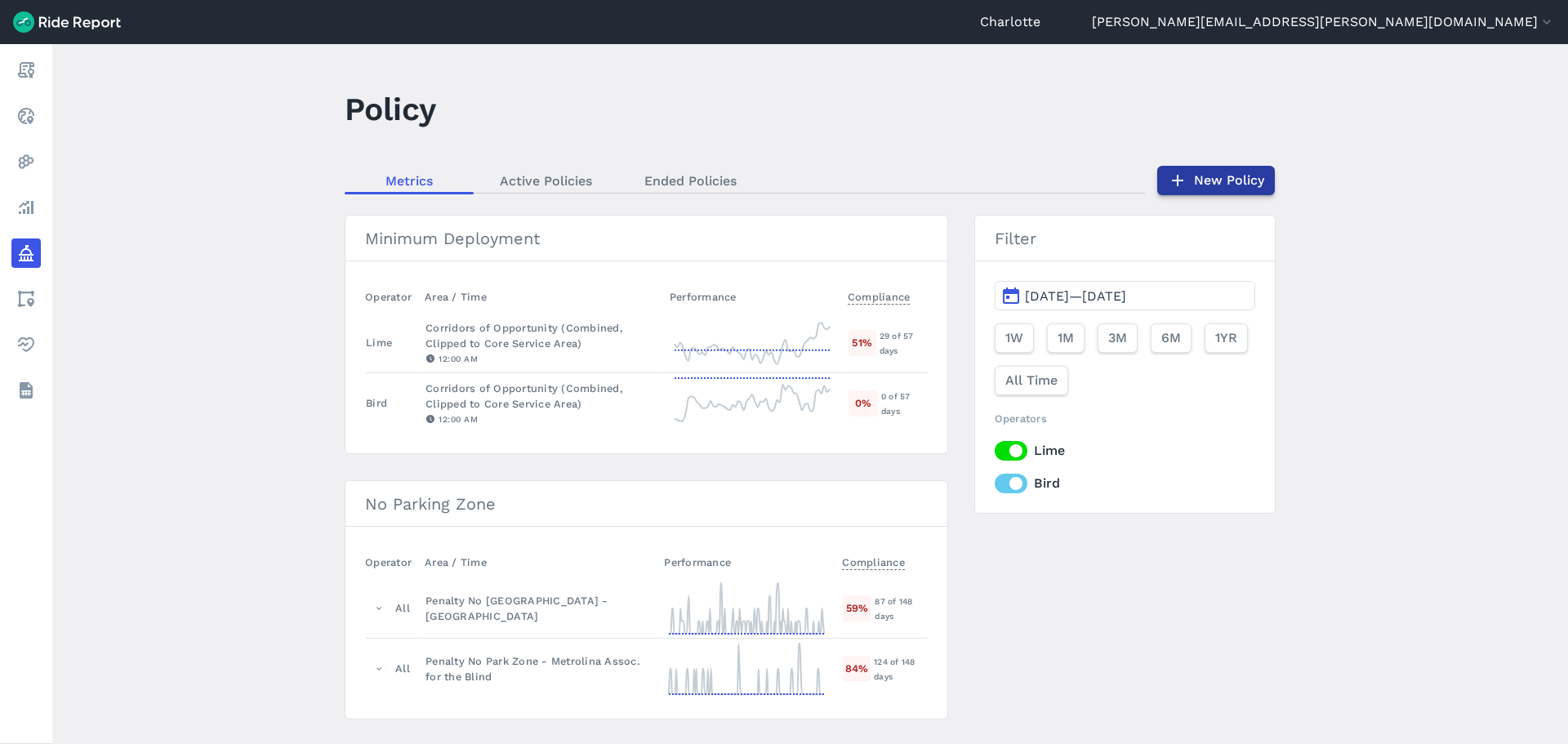
click at [1236, 185] on link "New Policy" at bounding box center [1216, 181] width 117 height 30
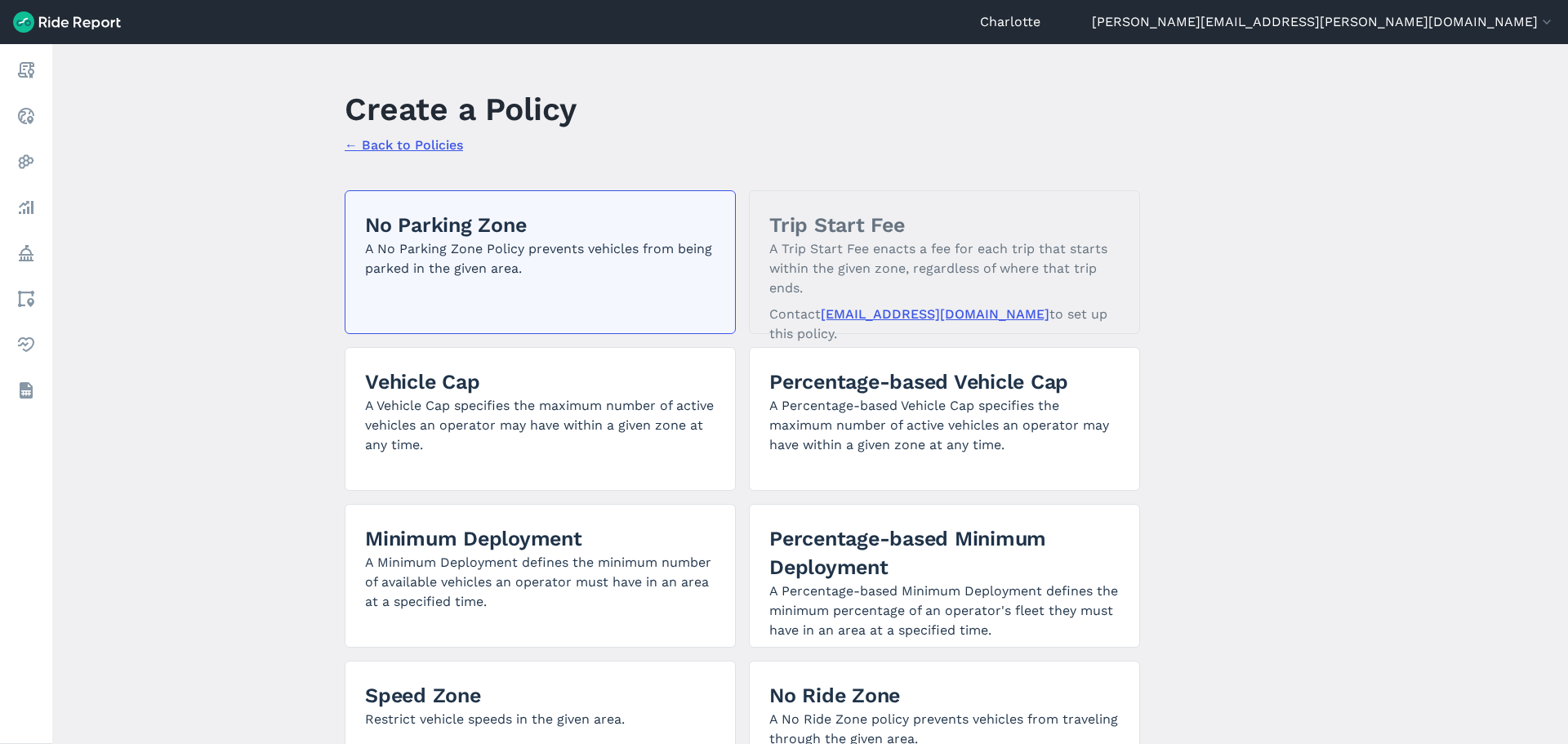
click at [537, 274] on p "A No Parking Zone Policy prevents vehicles from being parked in the given area." at bounding box center [541, 259] width 351 height 39
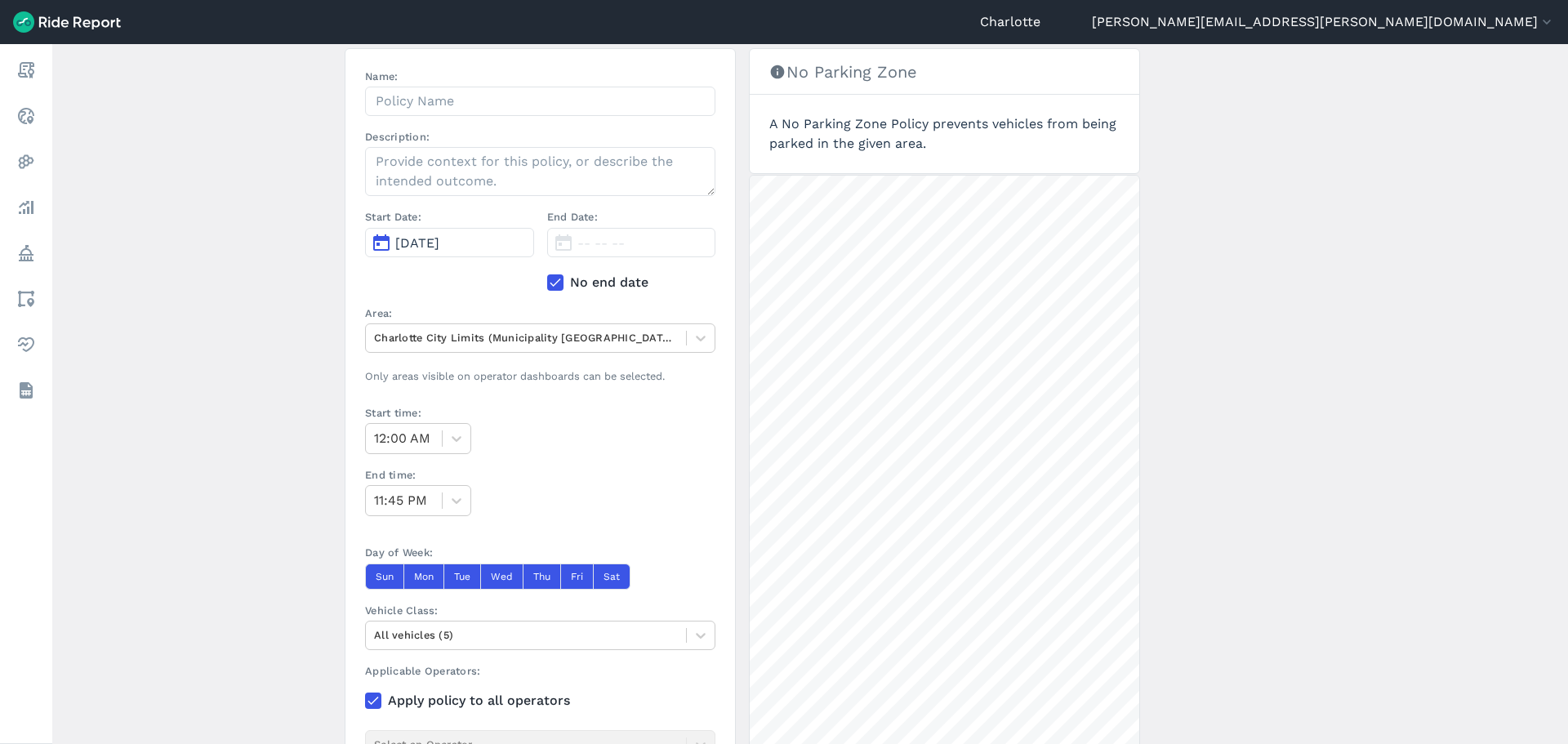
scroll to position [163, 0]
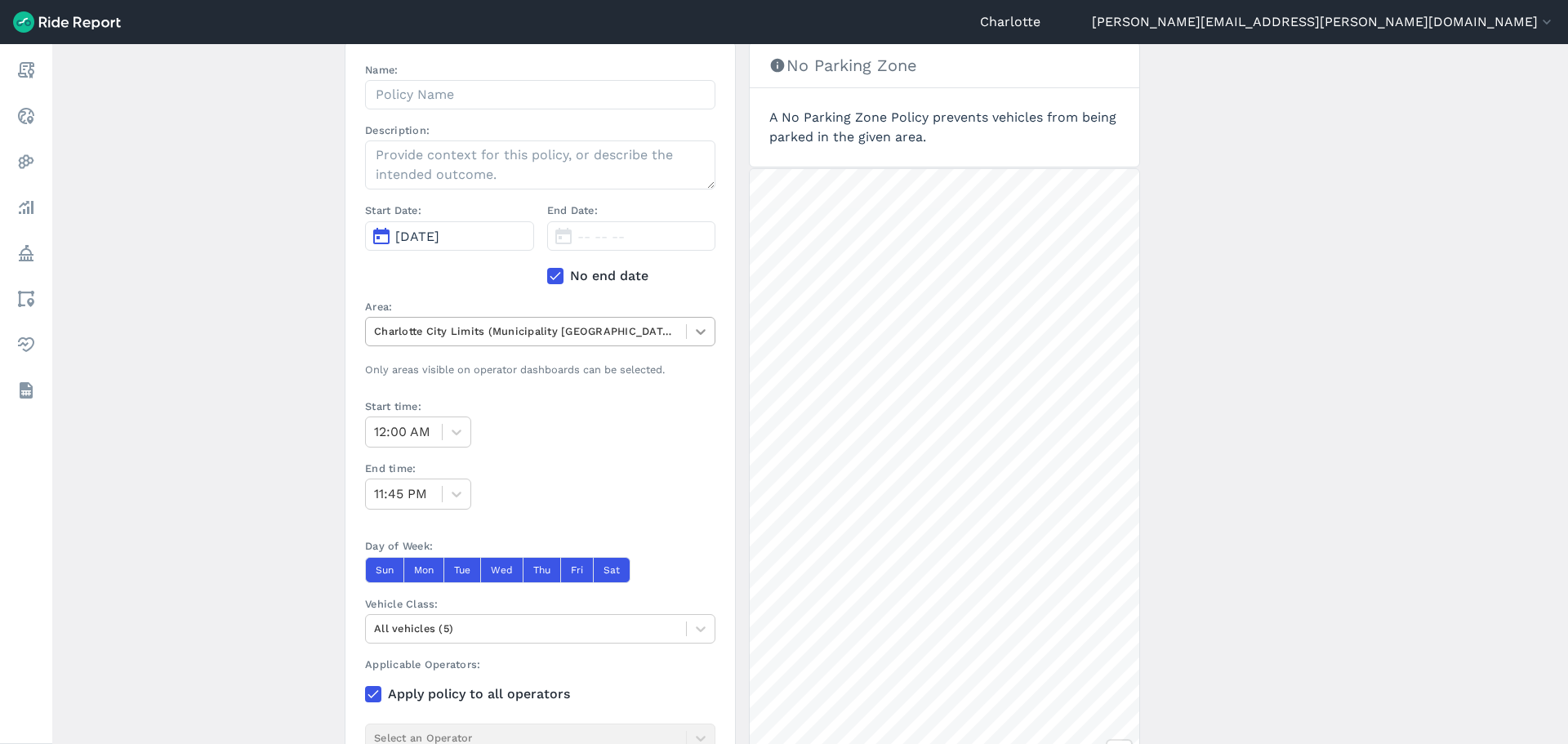
click at [695, 332] on icon at bounding box center [701, 332] width 16 height 16
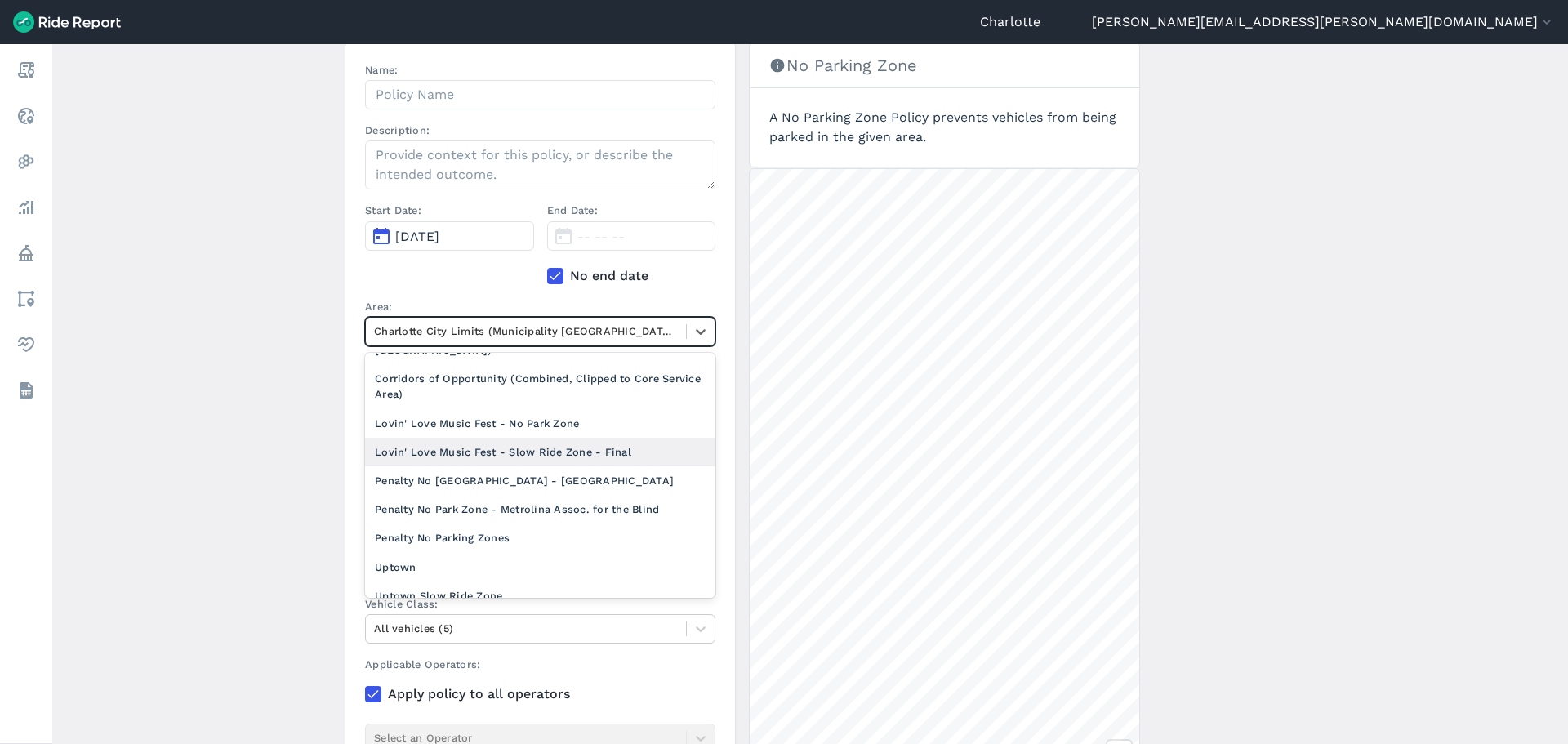
scroll to position [0, 0]
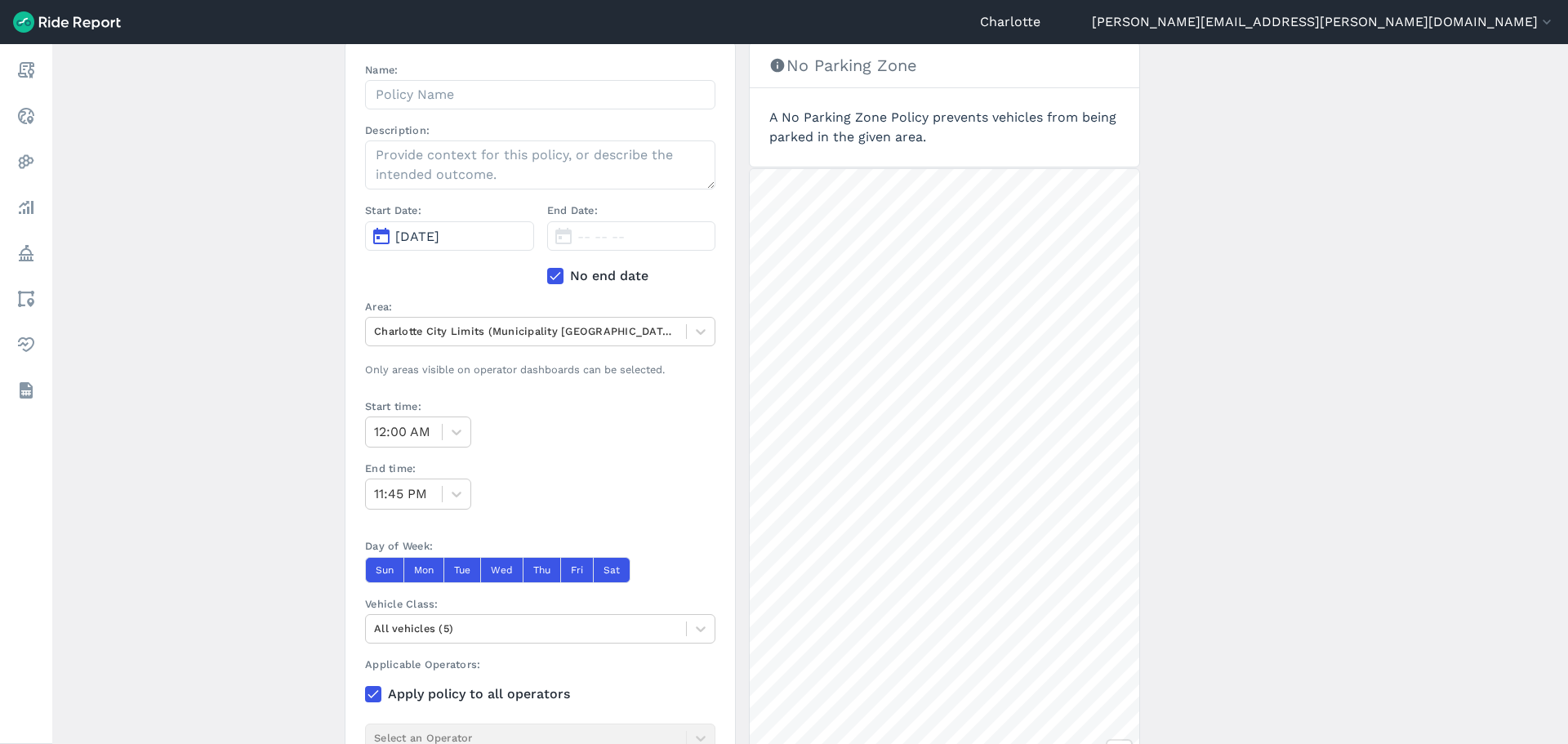
click at [278, 183] on main "Create a Policy ← Back to Policies Name: Description: Start Date: [DATE] End Da…" at bounding box center [810, 394] width 1516 height 700
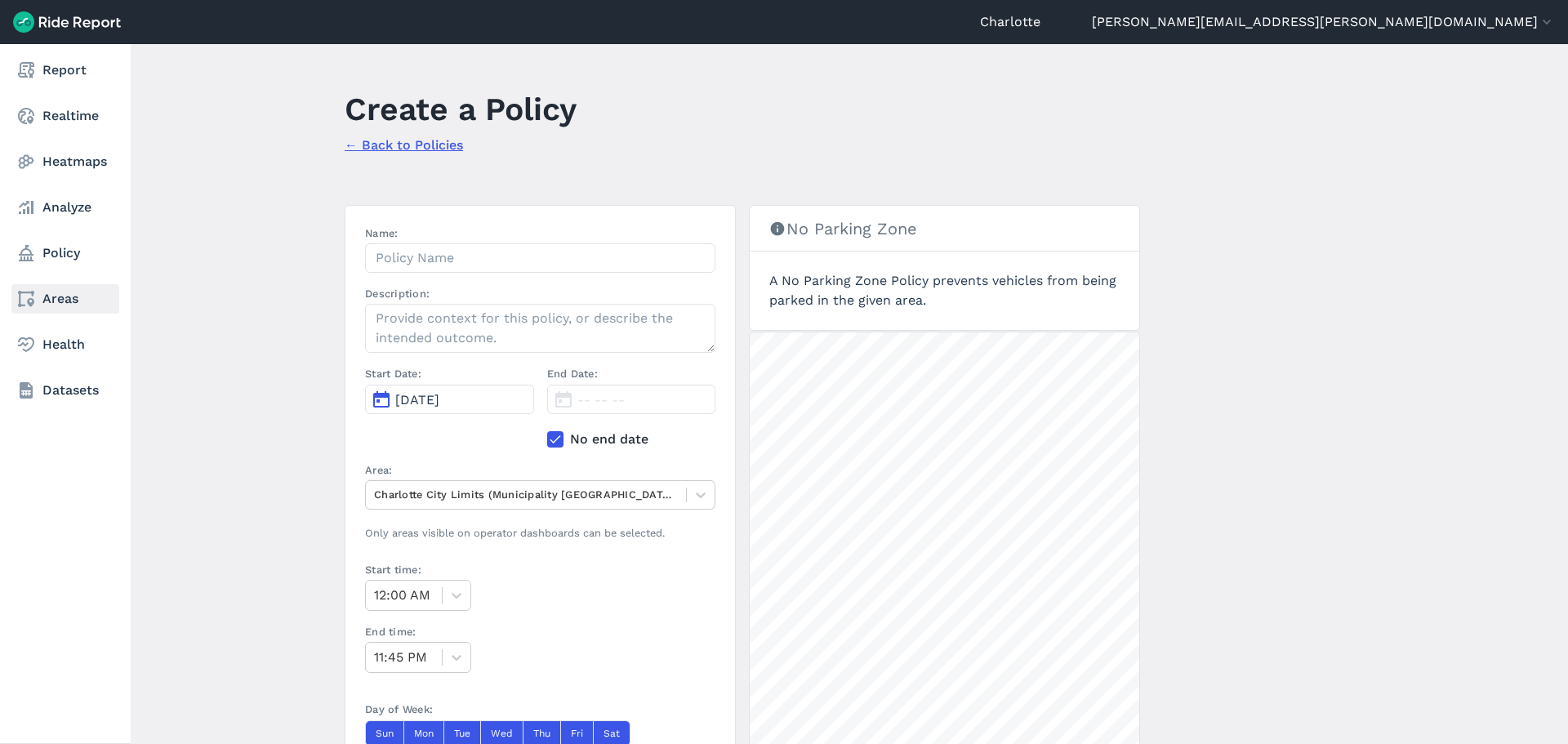
click at [76, 299] on link "Areas" at bounding box center [65, 299] width 108 height 30
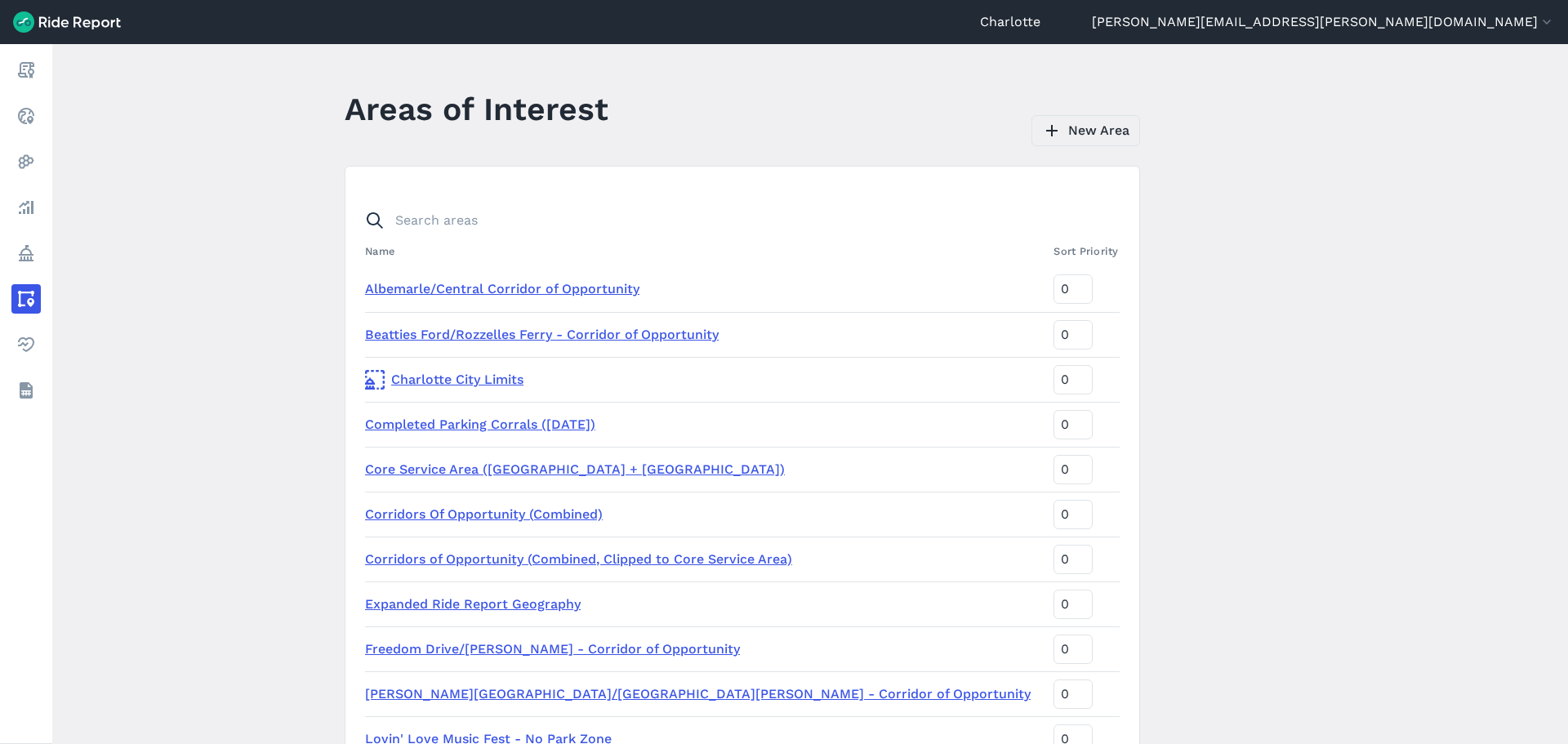
click at [1058, 142] on link "New Area" at bounding box center [1085, 131] width 109 height 31
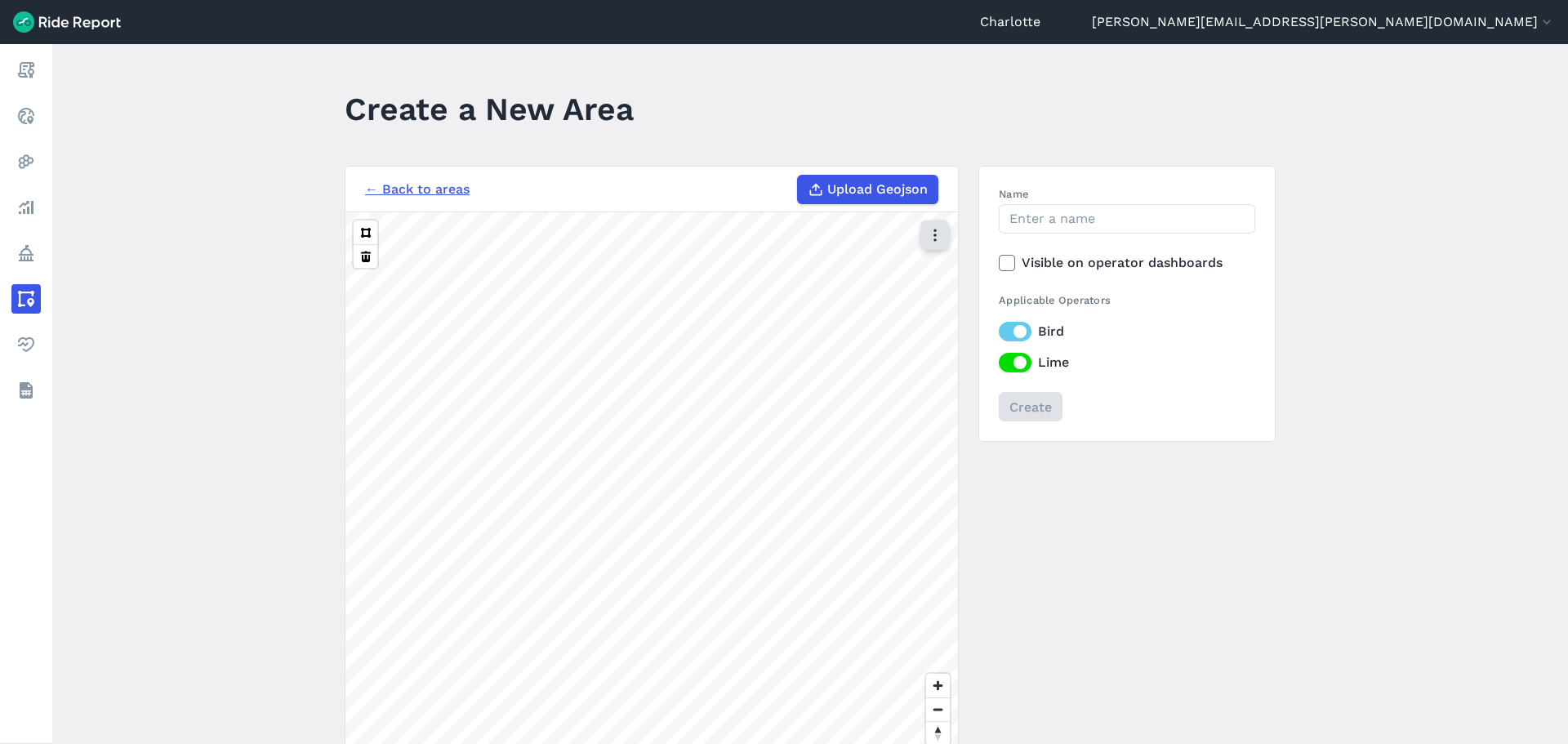
click at [932, 242] on icon "button" at bounding box center [935, 235] width 16 height 16
click at [864, 300] on label "Satellite" at bounding box center [853, 305] width 90 height 35
click at [808, 241] on input "Satellite" at bounding box center [808, 236] width 0 height 10
click at [935, 246] on button "button" at bounding box center [935, 235] width 28 height 30
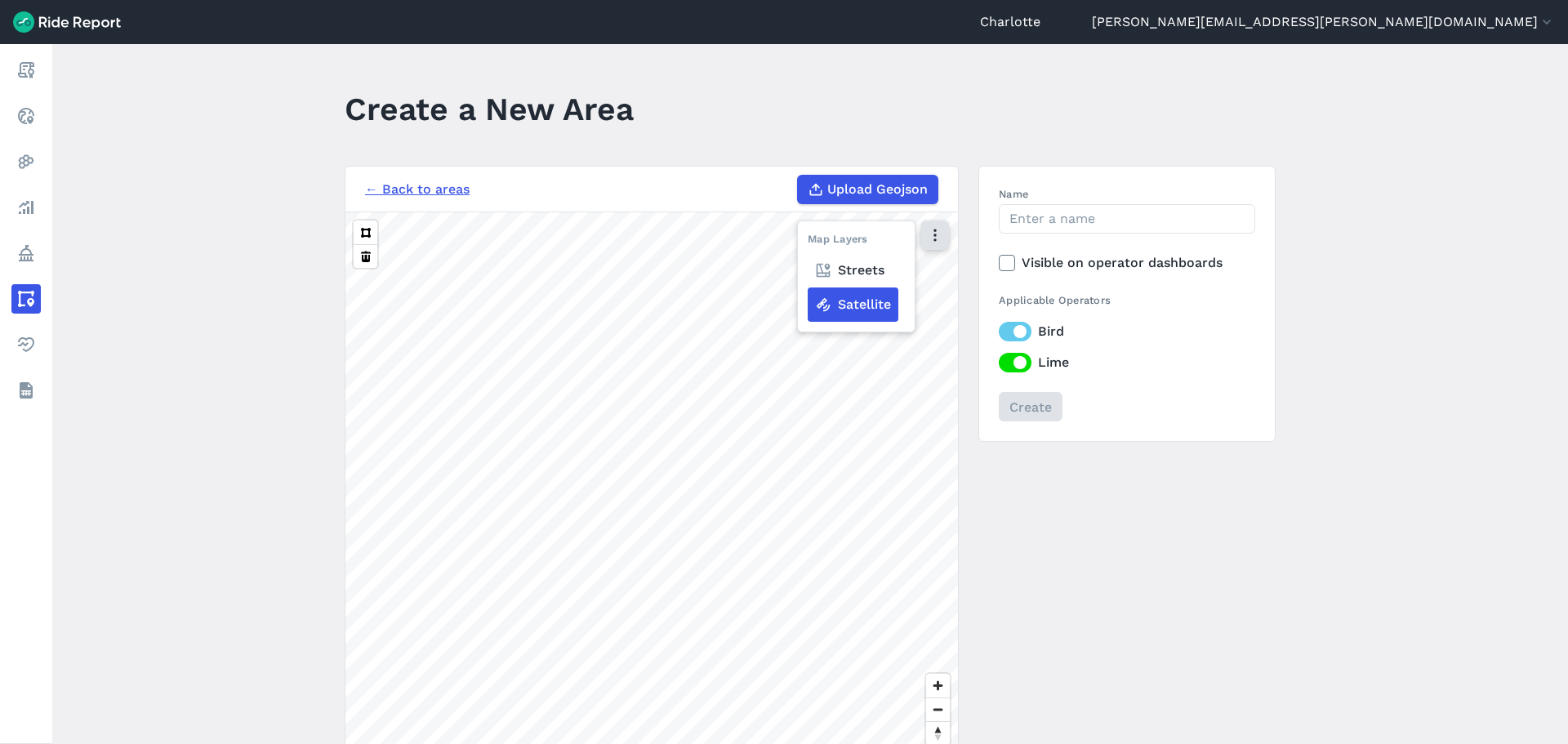
click at [935, 246] on button "button" at bounding box center [935, 235] width 28 height 30
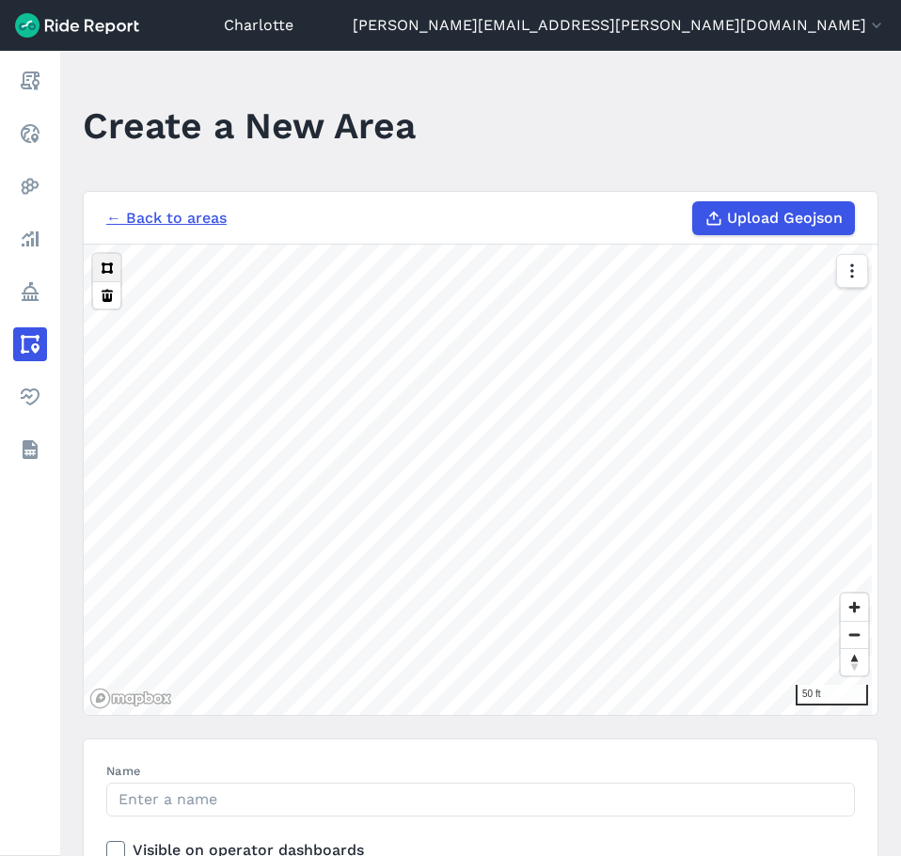
click at [110, 265] on button at bounding box center [106, 267] width 27 height 27
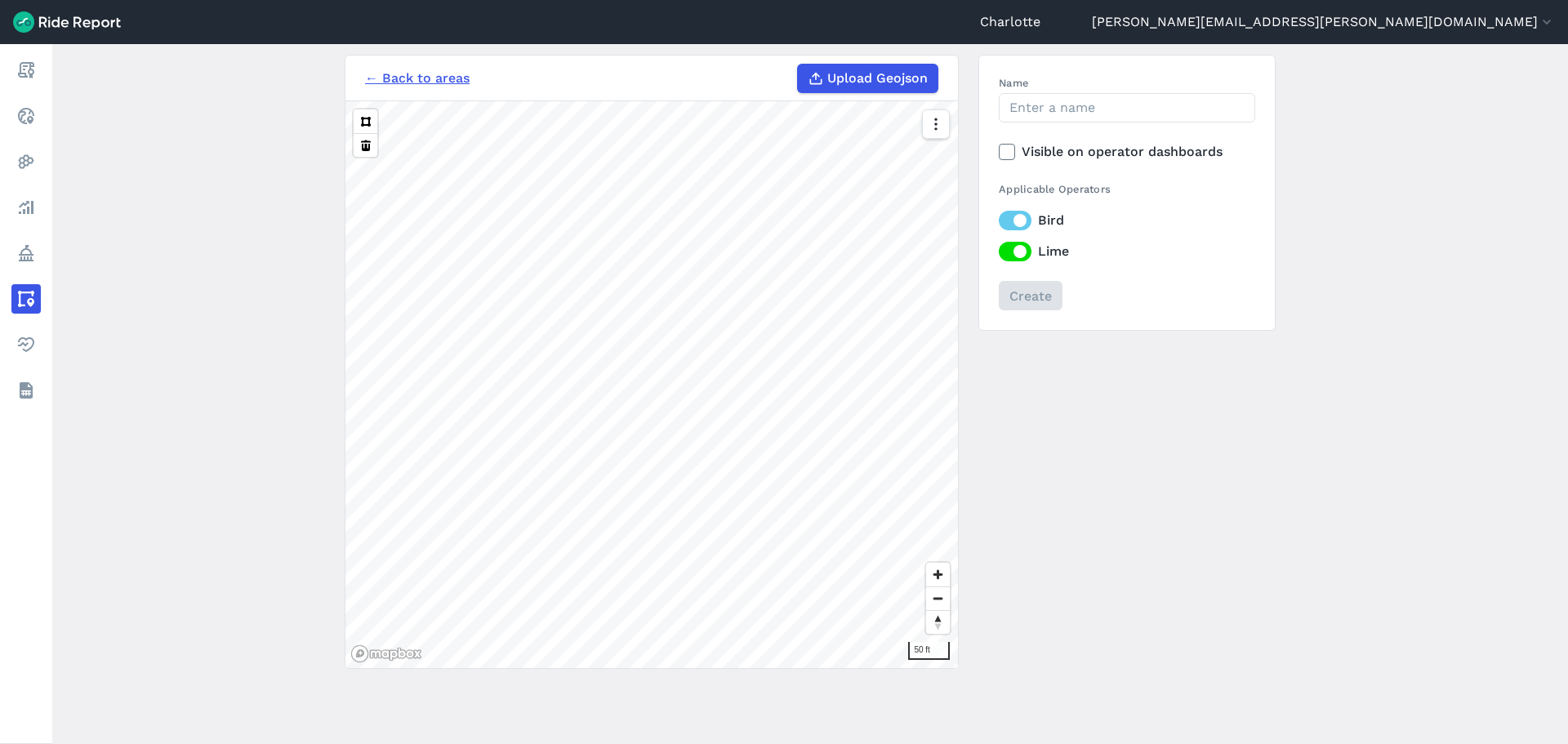
scroll to position [115, 0]
click at [1064, 104] on input "Name" at bounding box center [1127, 104] width 256 height 30
type input "`"
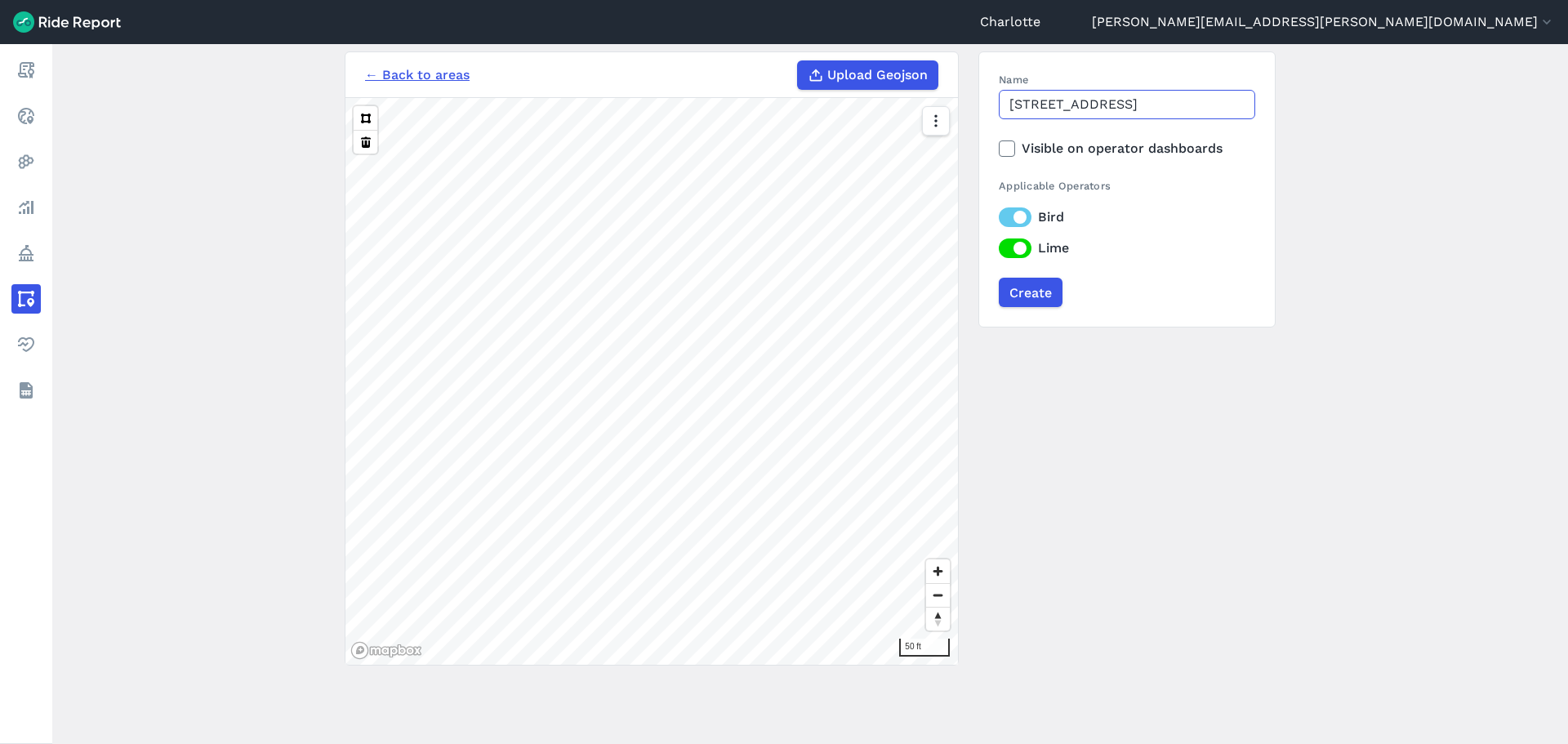
type input "[STREET_ADDRESS]"
click at [1006, 151] on icon at bounding box center [1007, 148] width 15 height 16
click at [999, 149] on input "Visible on operator dashboards" at bounding box center [999, 144] width 0 height 10
click at [1019, 297] on input "Create" at bounding box center [1030, 293] width 63 height 30
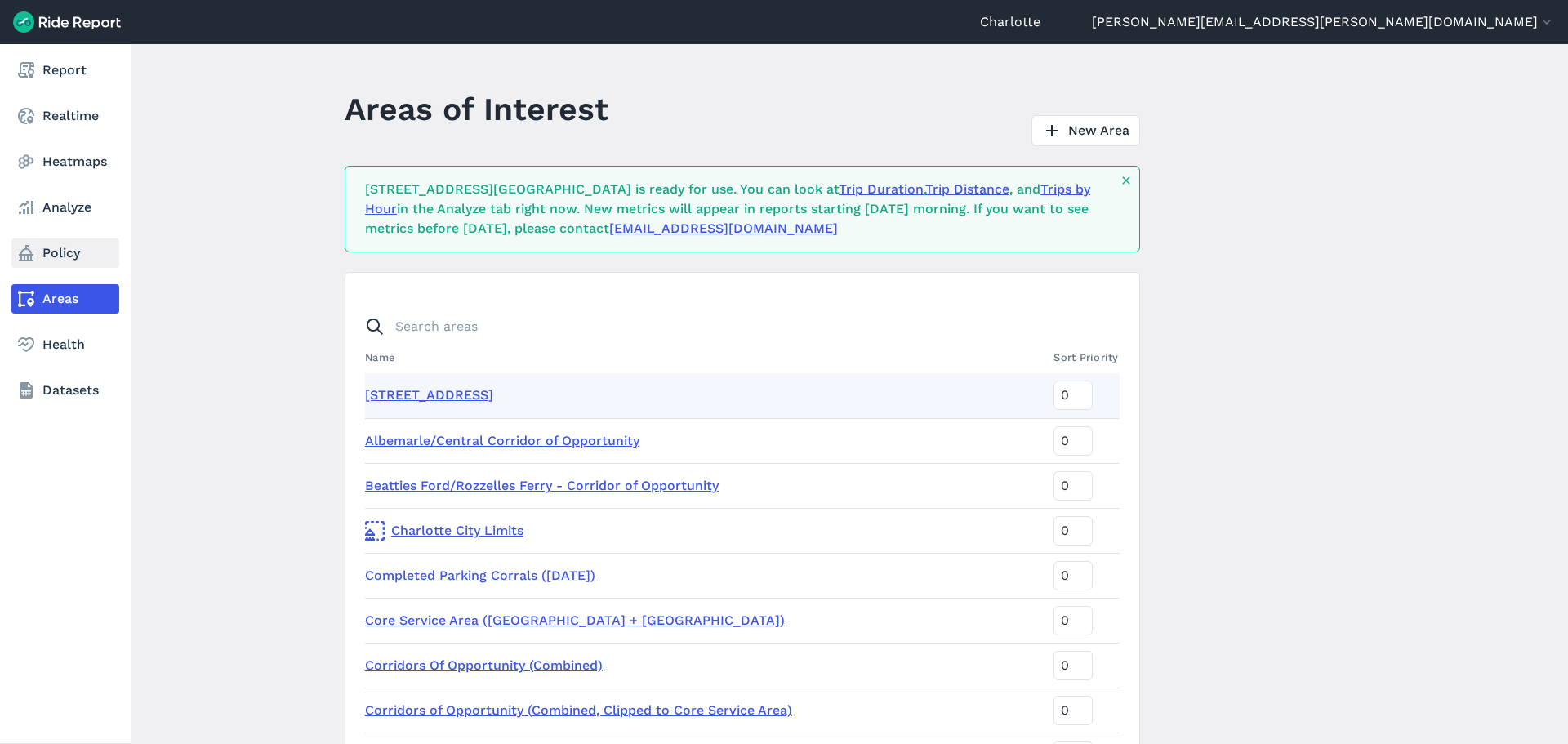
click at [55, 261] on link "Policy" at bounding box center [65, 253] width 108 height 30
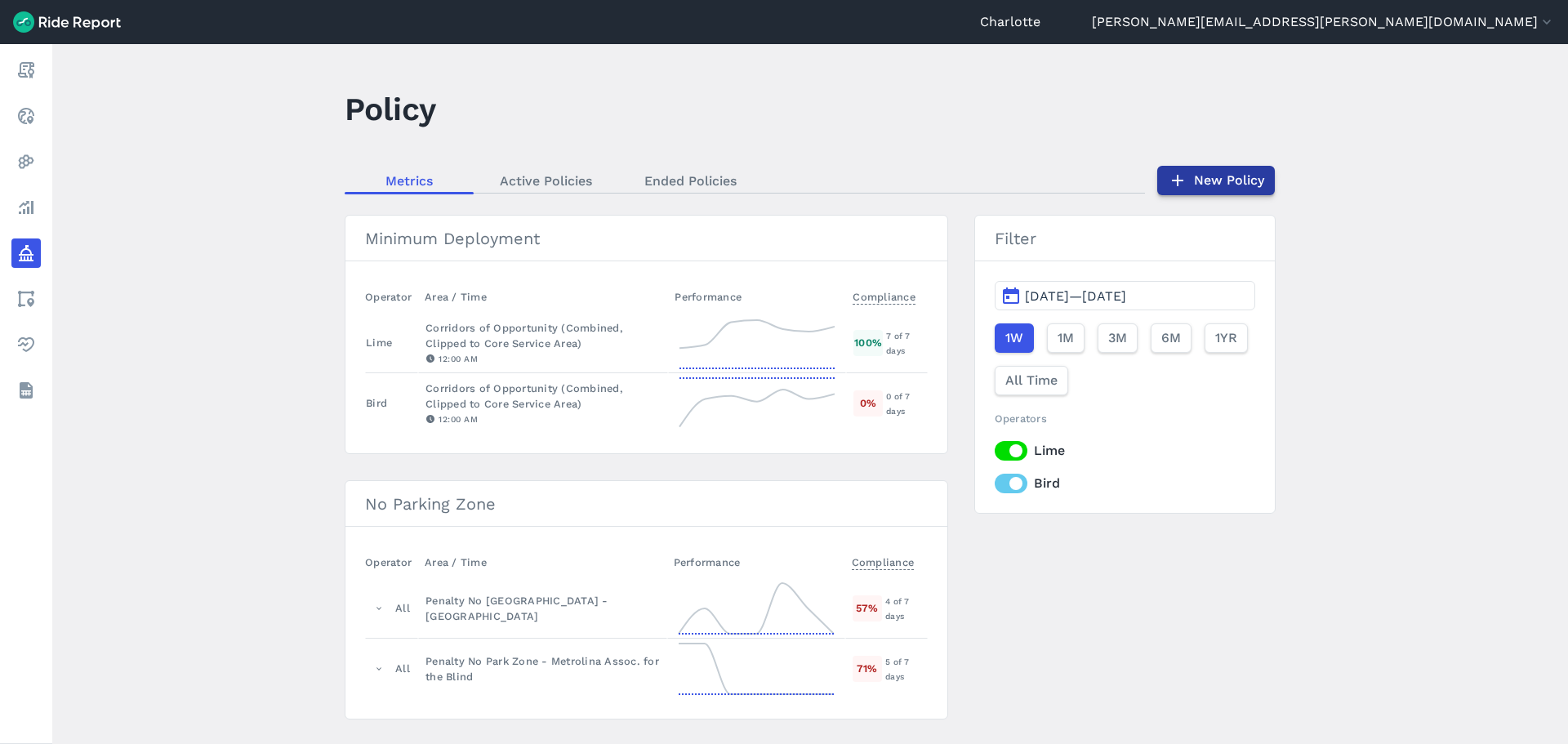
click at [1203, 186] on link "New Policy" at bounding box center [1216, 181] width 117 height 30
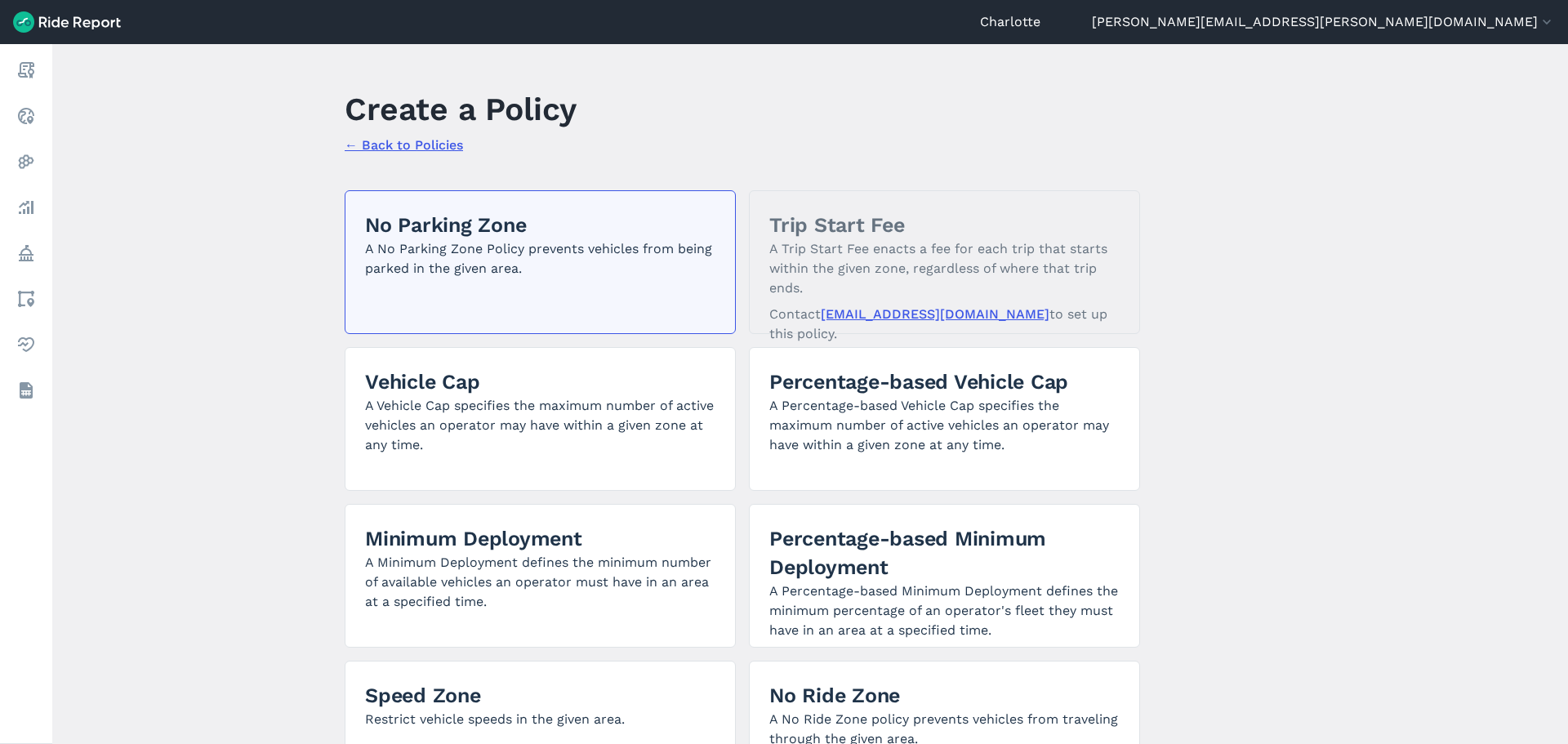
click at [471, 237] on h2 "No Parking Zone" at bounding box center [541, 225] width 351 height 29
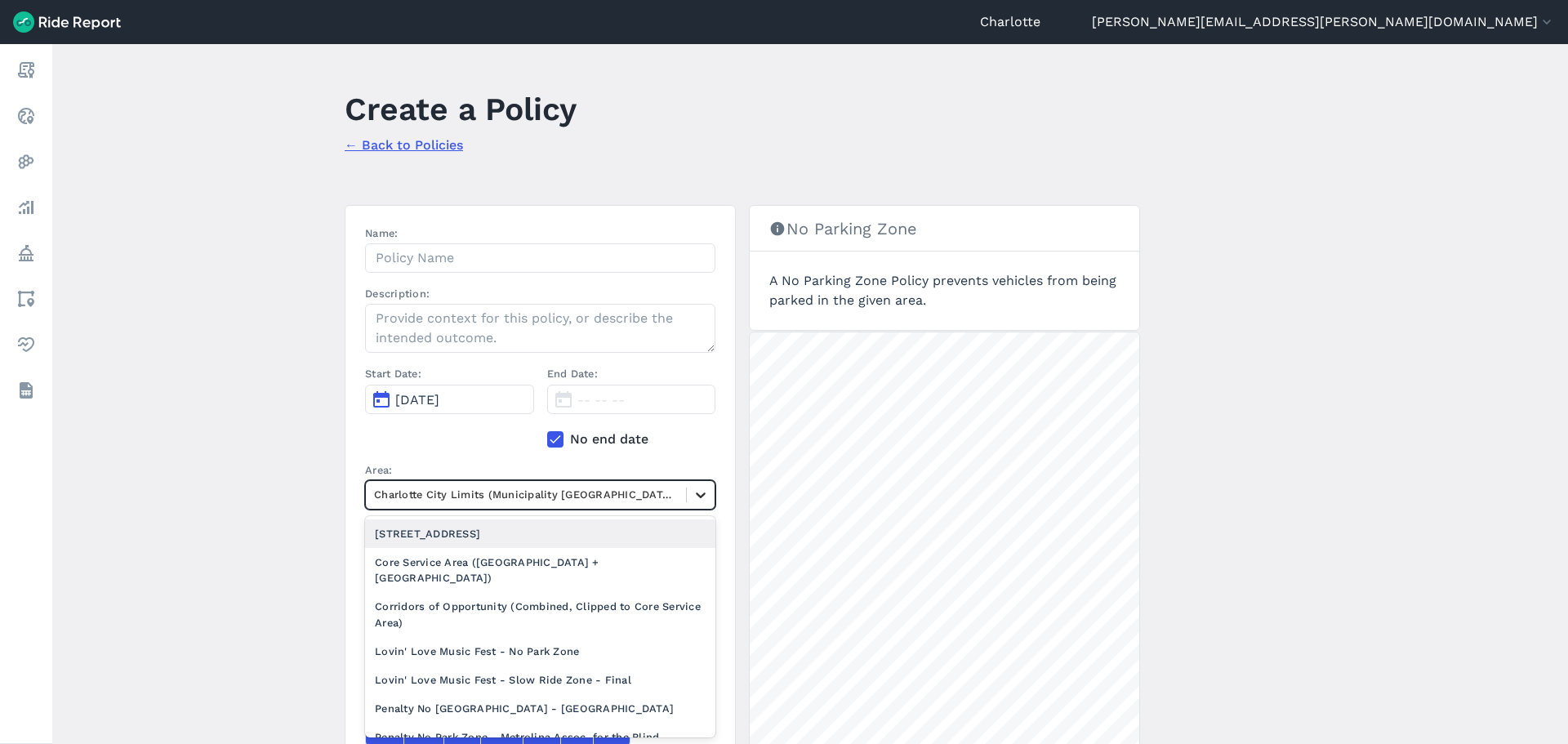
click at [702, 491] on icon at bounding box center [701, 495] width 16 height 16
click at [518, 526] on div "[STREET_ADDRESS]" at bounding box center [541, 533] width 351 height 29
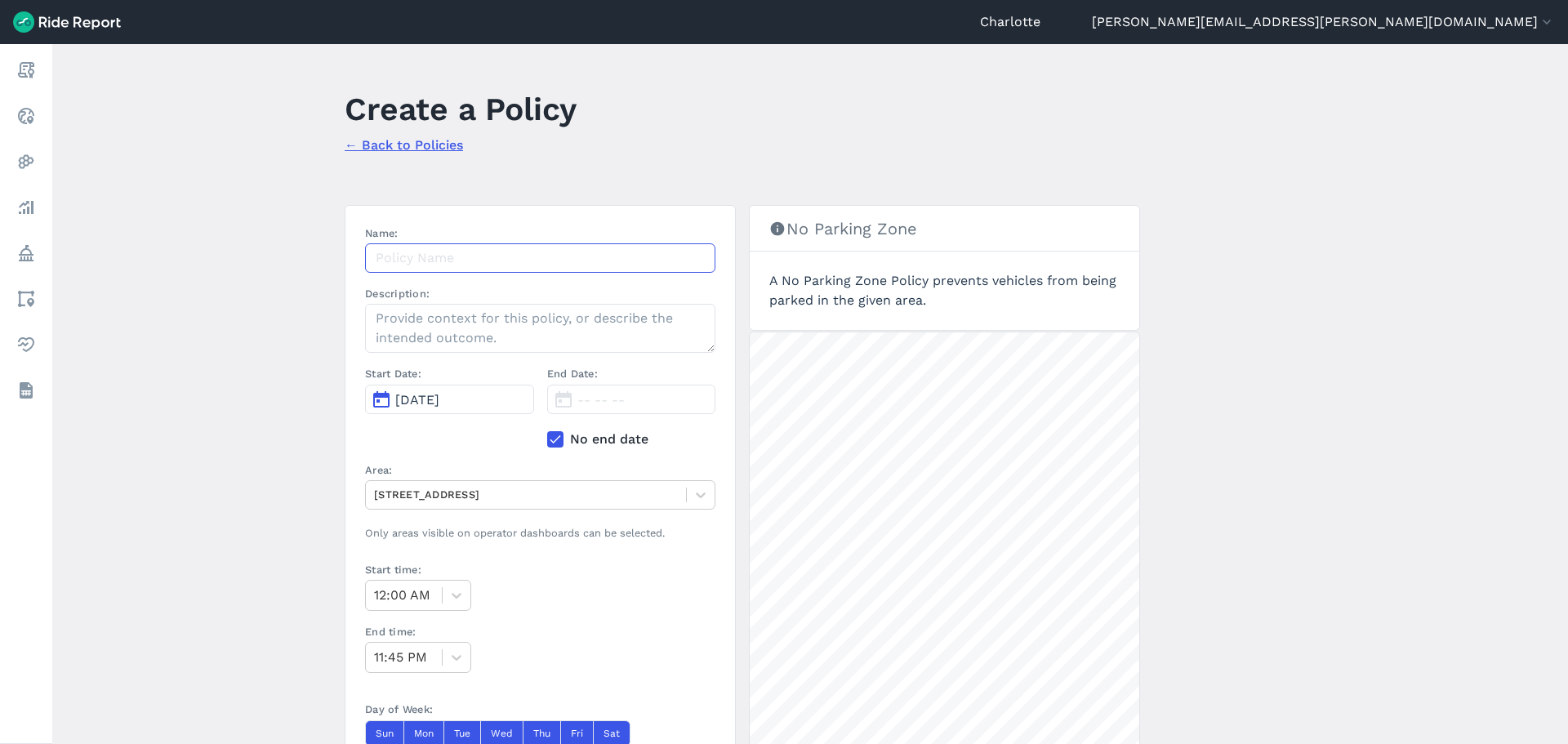
click at [457, 257] on input "Name:" at bounding box center [541, 258] width 351 height 30
type input "[STREET_ADDRESS]"
click at [410, 325] on textarea "Description:" at bounding box center [541, 328] width 351 height 49
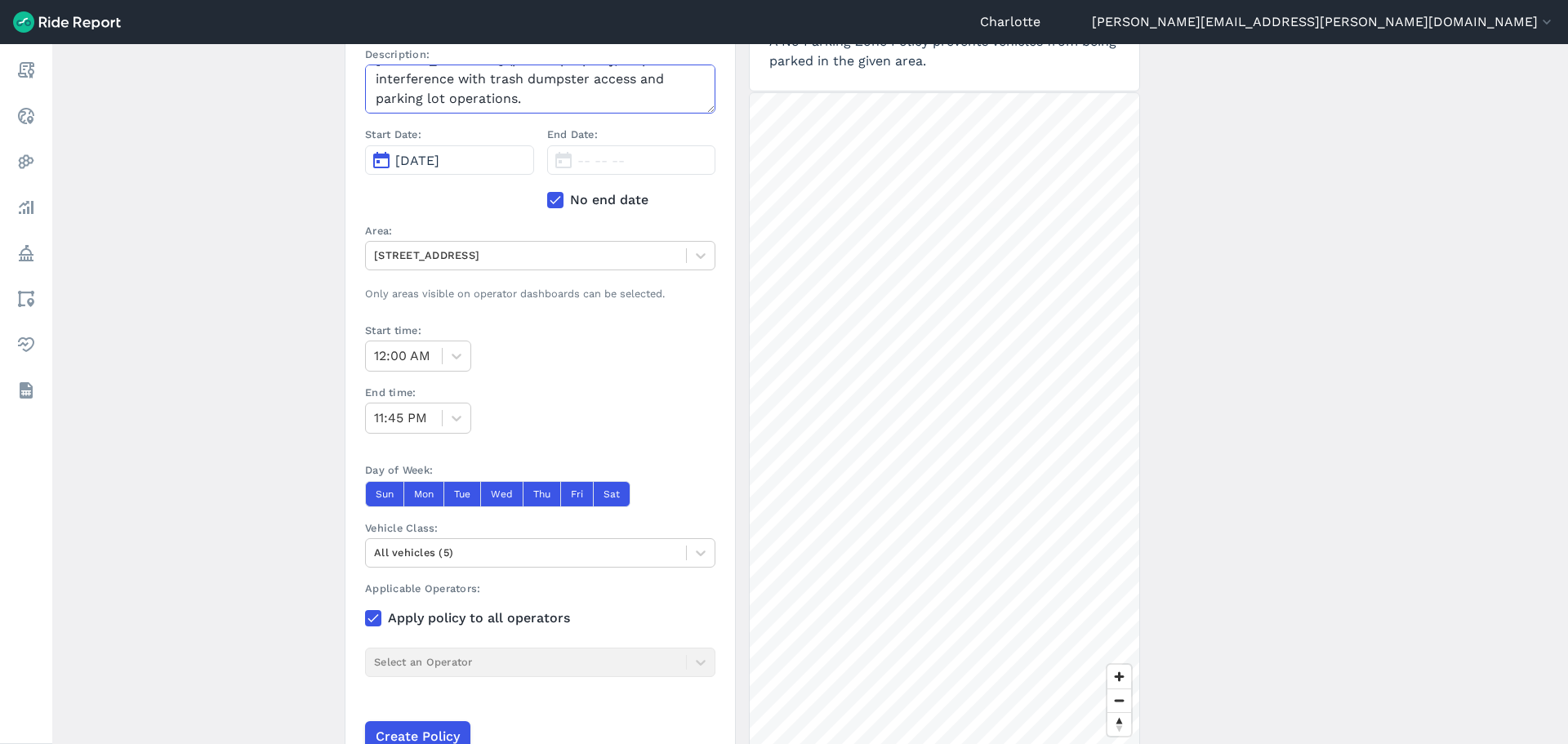
scroll to position [325, 0]
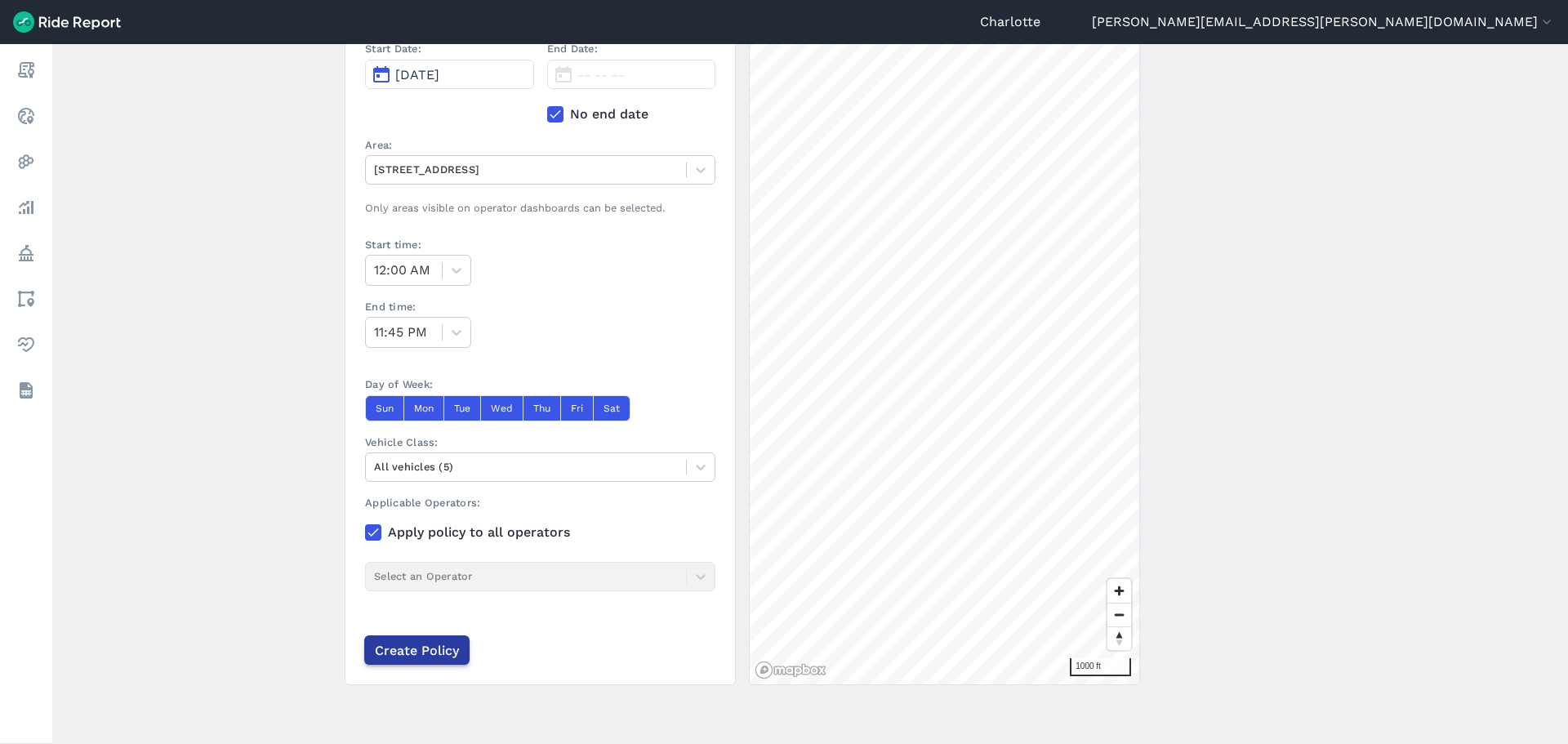
type textarea "No parking zone established at [STREET_ADDRESS] (private property) to prevent i…"
click at [406, 656] on input "Create Policy" at bounding box center [417, 650] width 105 height 30
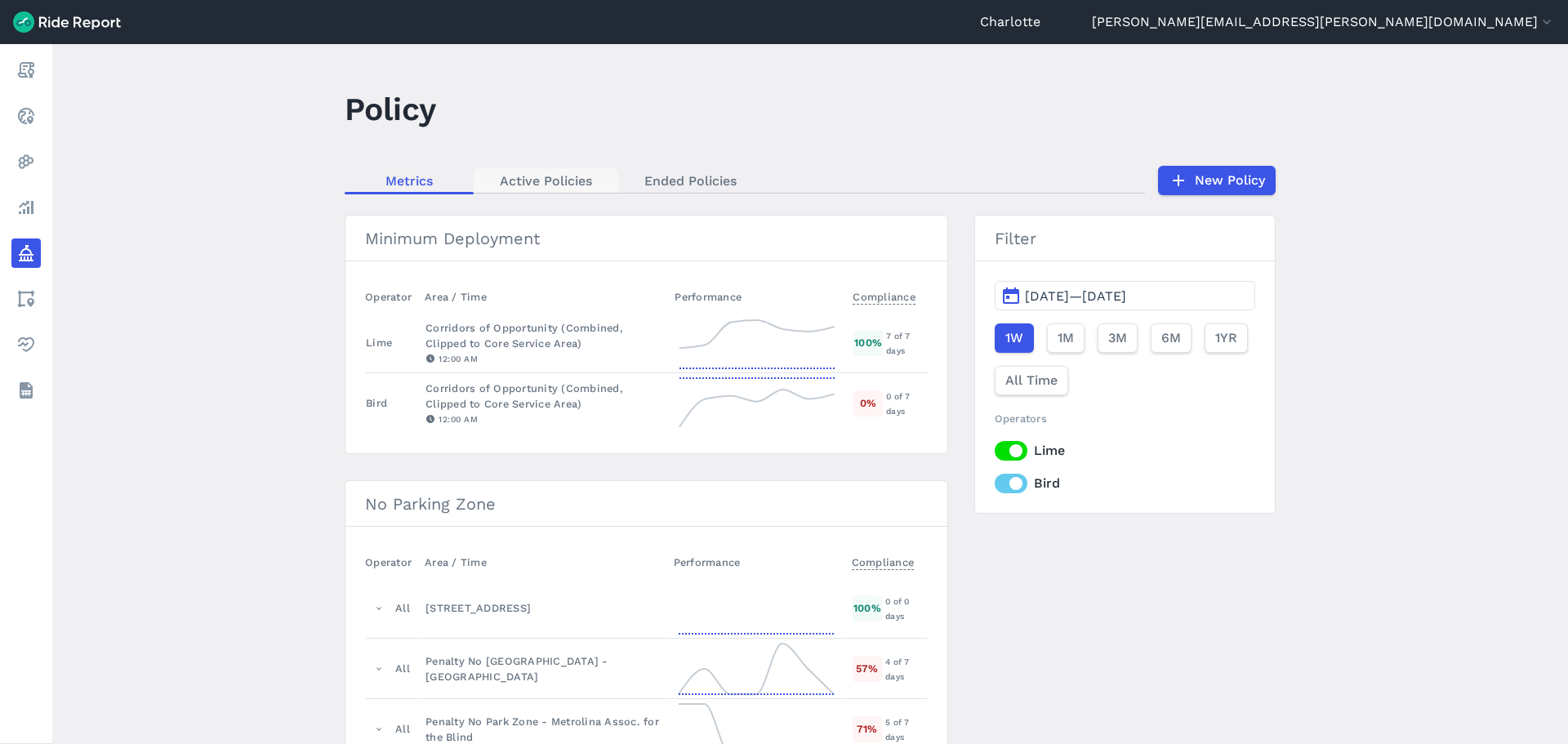
click at [556, 188] on link "Active Policies" at bounding box center [546, 181] width 145 height 24
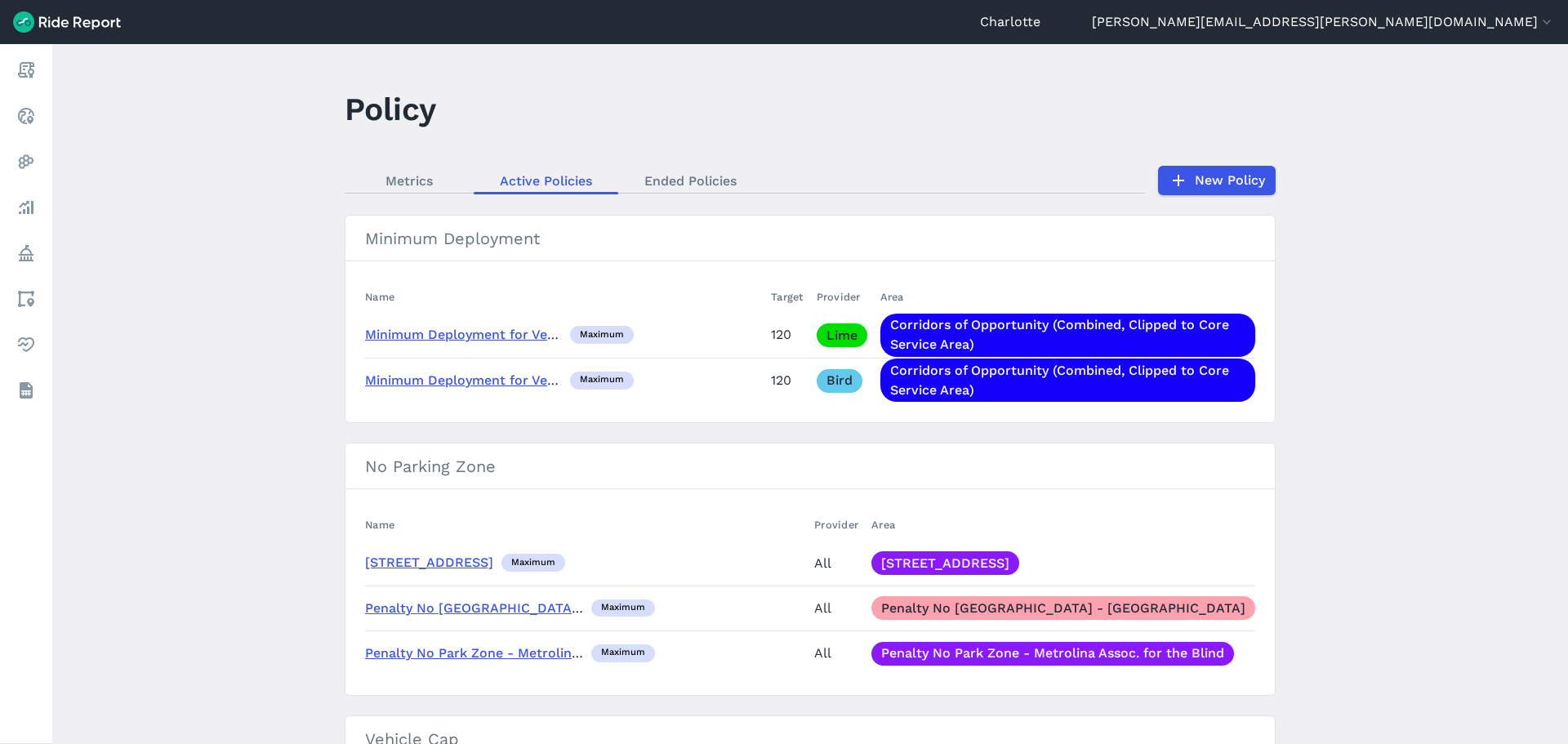
scroll to position [163, 0]
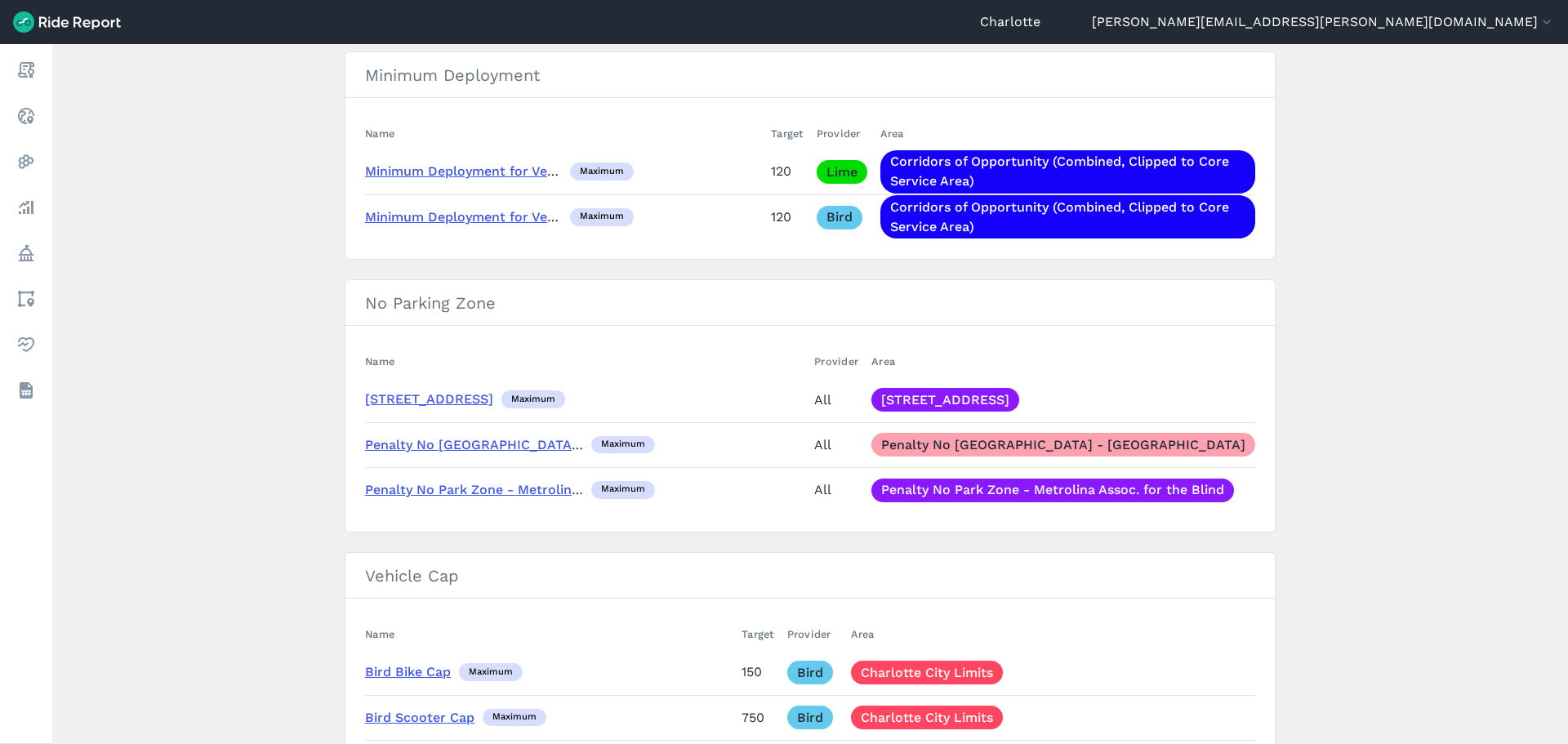
click at [475, 402] on link "[STREET_ADDRESS]" at bounding box center [430, 399] width 128 height 16
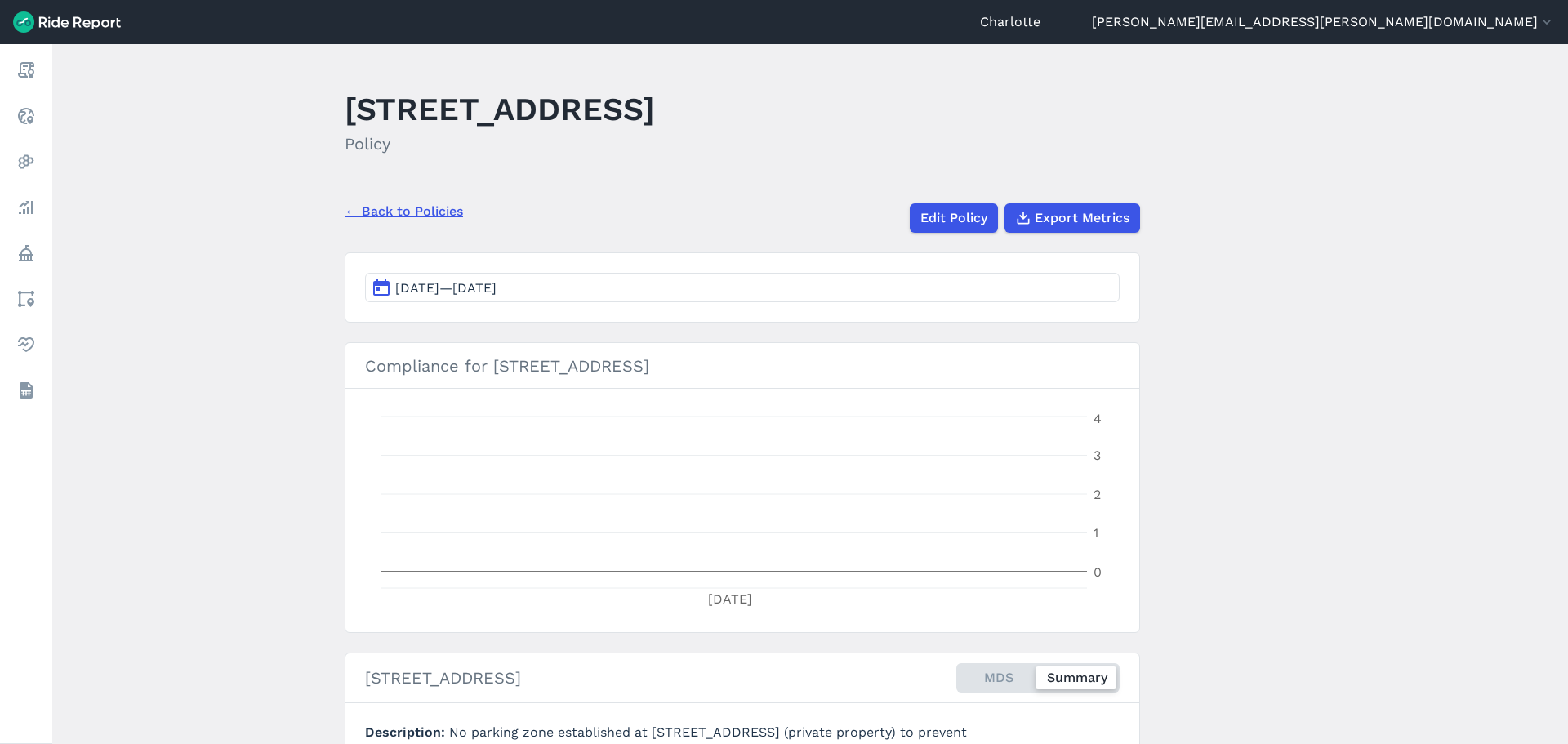
click at [398, 206] on link "← Back to Policies" at bounding box center [404, 211] width 118 height 20
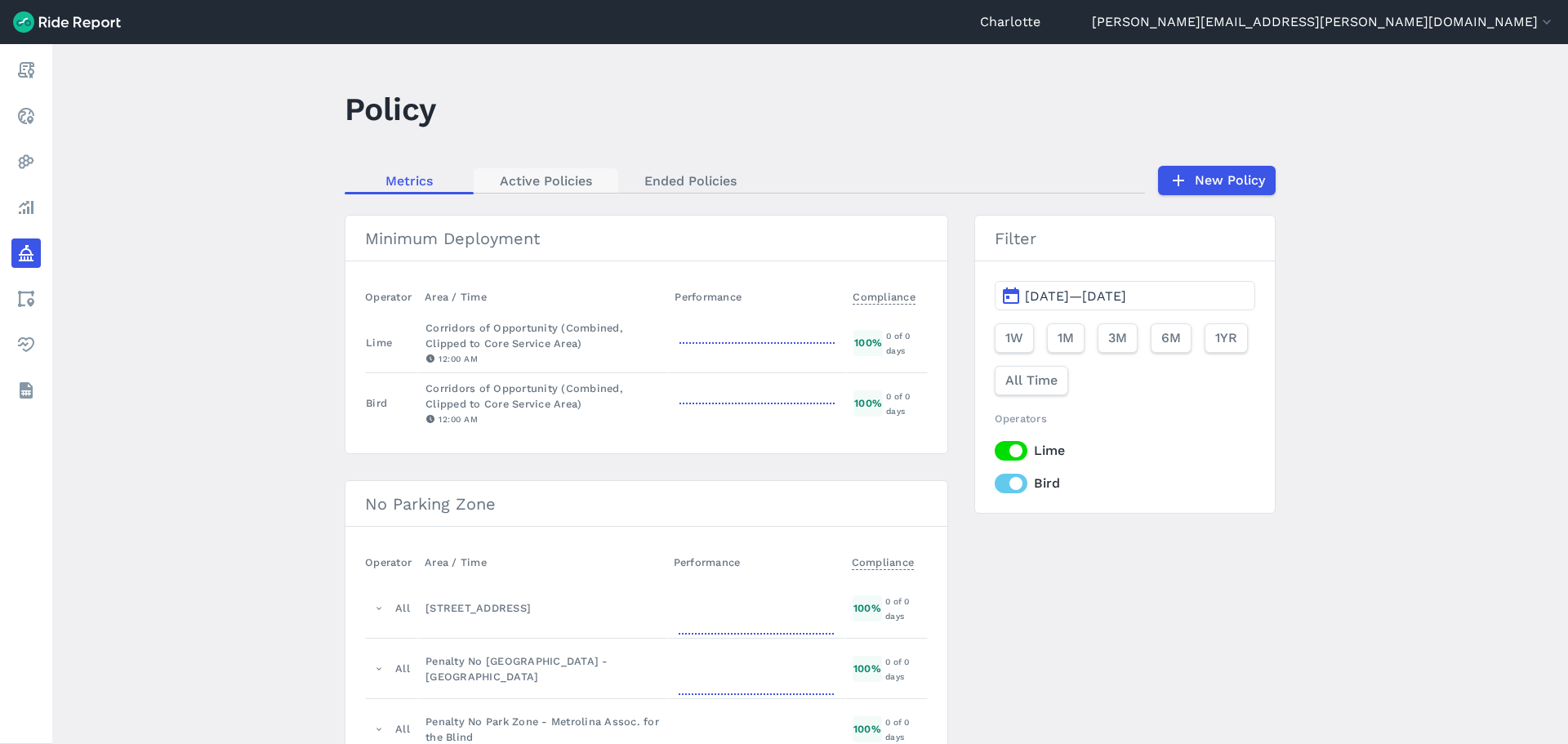
click at [530, 180] on link "Active Policies" at bounding box center [546, 181] width 145 height 24
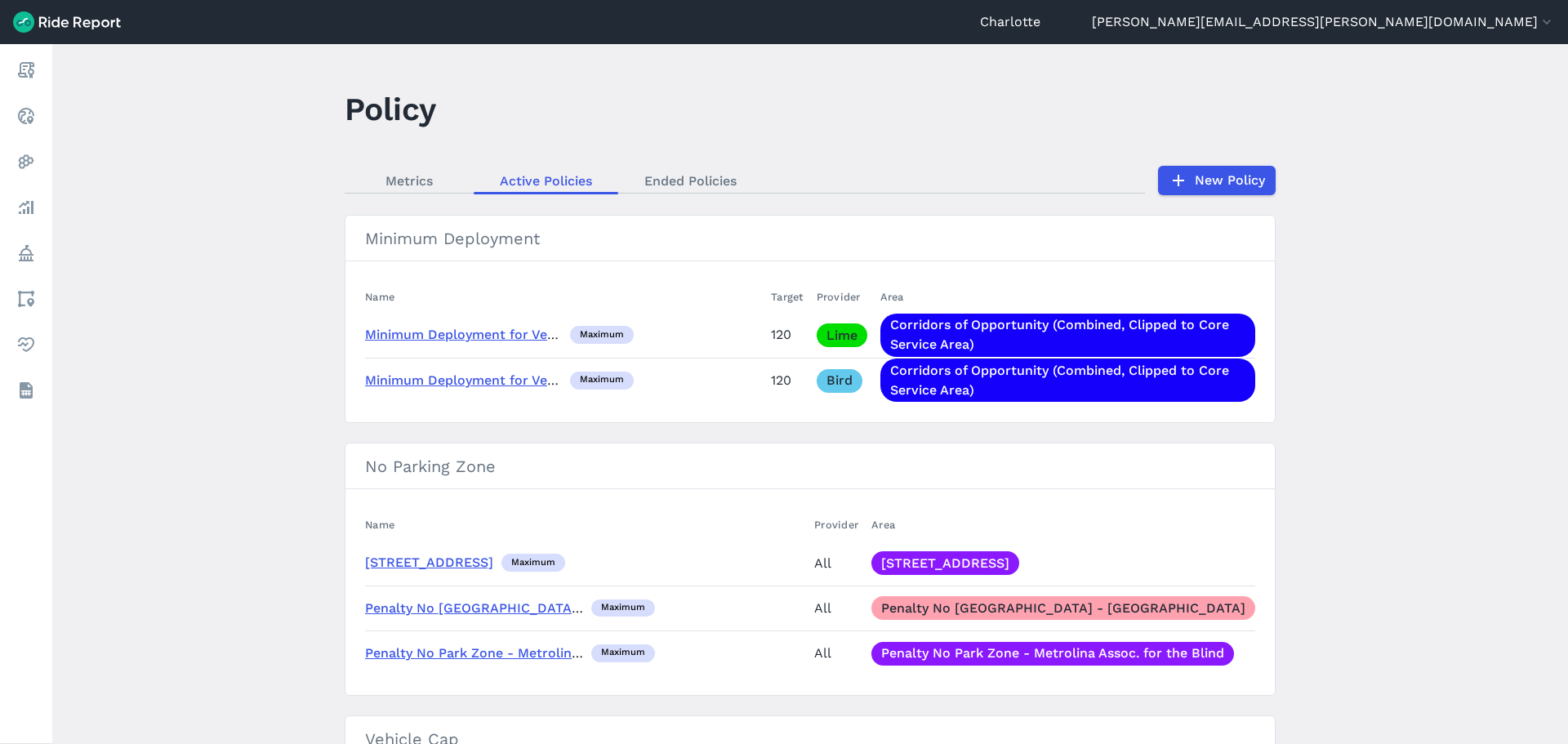
click at [481, 556] on link "[STREET_ADDRESS]" at bounding box center [430, 563] width 128 height 16
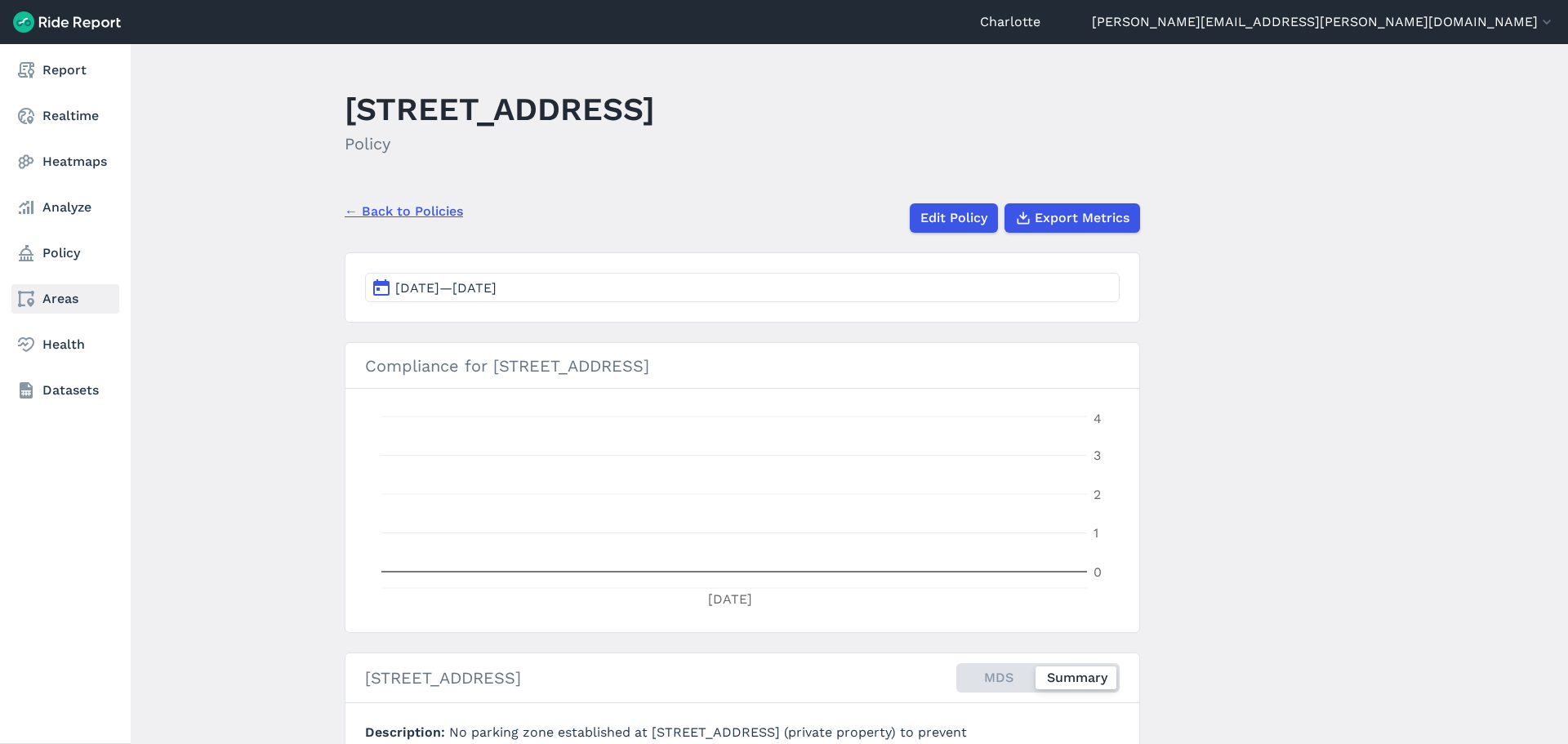
click at [62, 292] on link "Areas" at bounding box center [65, 299] width 108 height 30
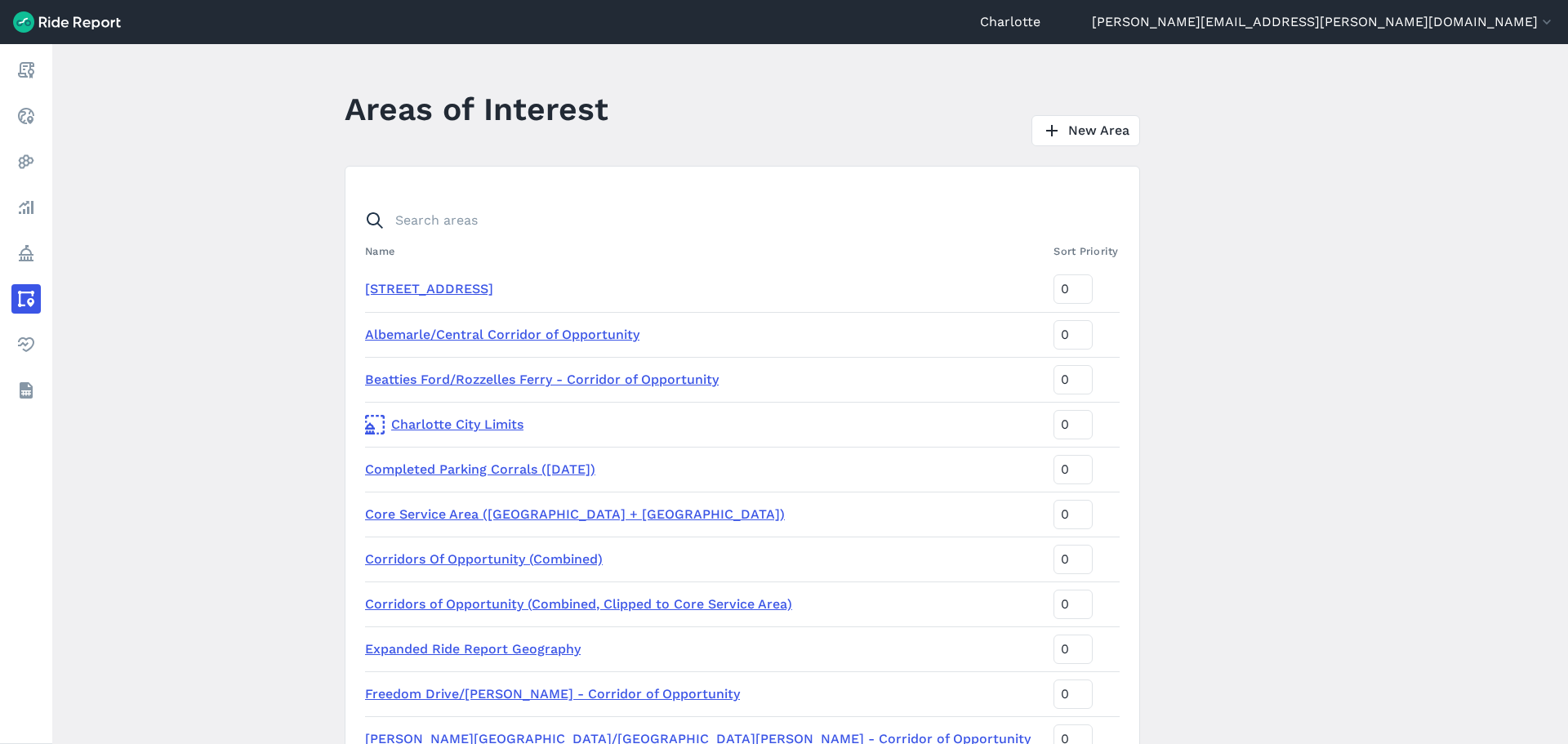
click at [473, 286] on link "[STREET_ADDRESS]" at bounding box center [430, 289] width 128 height 16
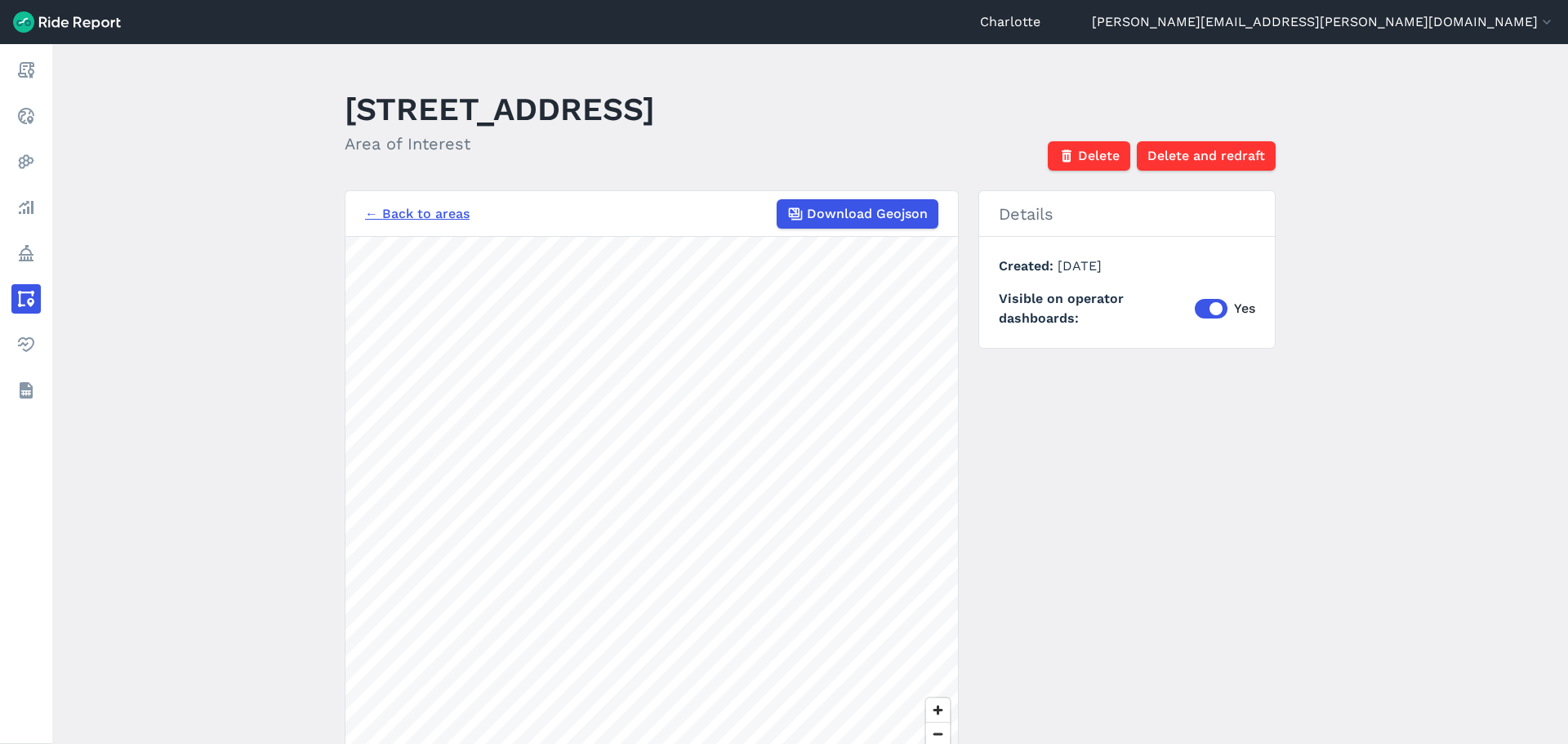
click at [1275, 507] on main "[STREET_ADDRESS][GEOGRAPHIC_DATA] Area of Interest Delete Delete and redraft ← …" at bounding box center [810, 394] width 1516 height 700
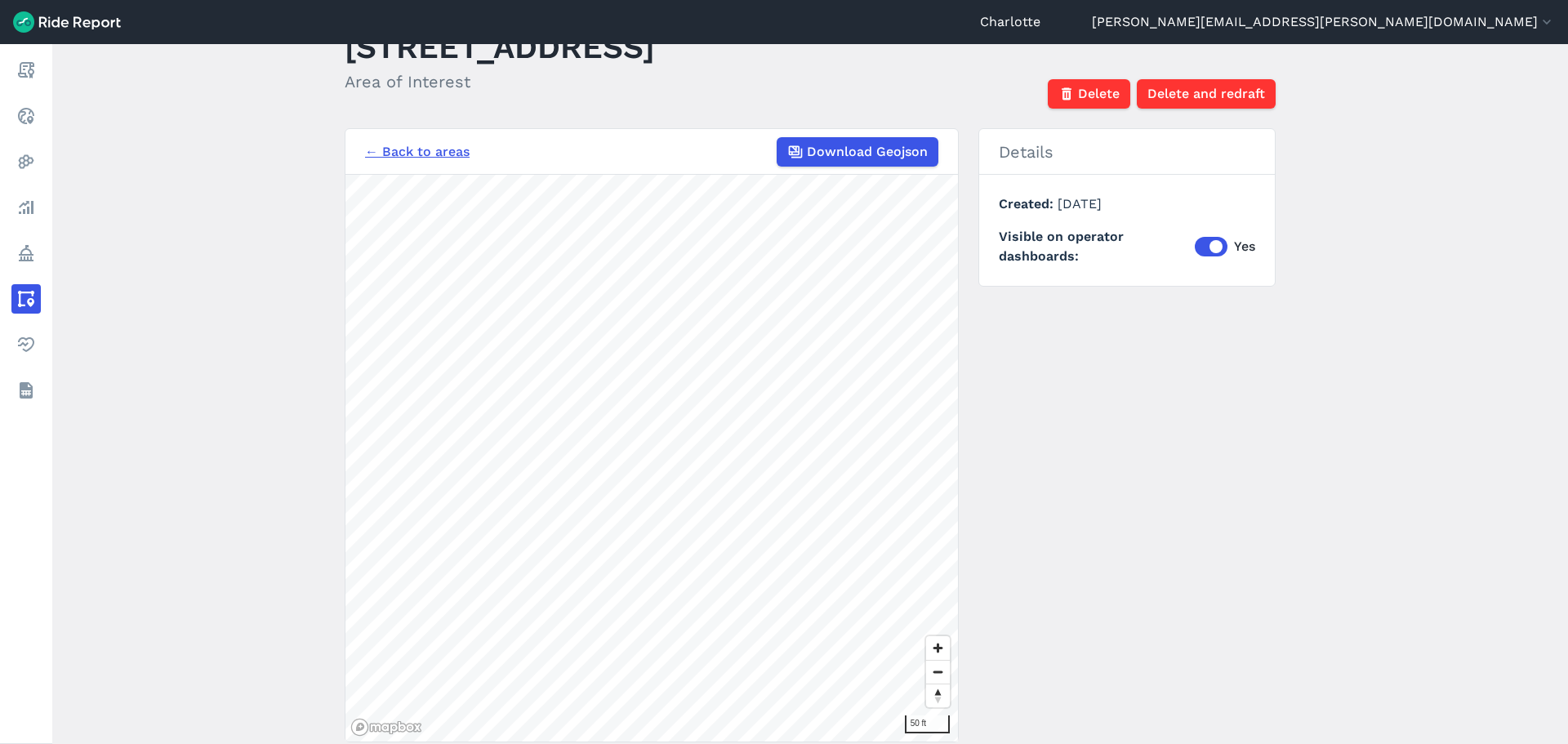
scroll to position [37, 0]
